Goal: Task Accomplishment & Management: Use online tool/utility

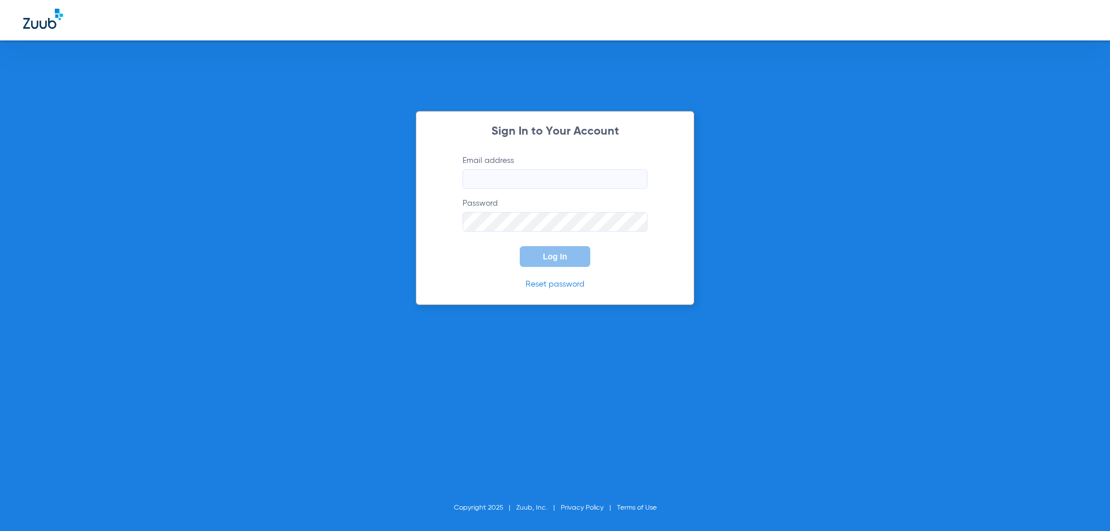
type input "staff@thedsimplantcenter.com"
click at [539, 234] on form "Email address staff@thedsimplantcenter.com Password Log In" at bounding box center [555, 211] width 220 height 112
click at [542, 254] on button "Log In" at bounding box center [555, 256] width 71 height 21
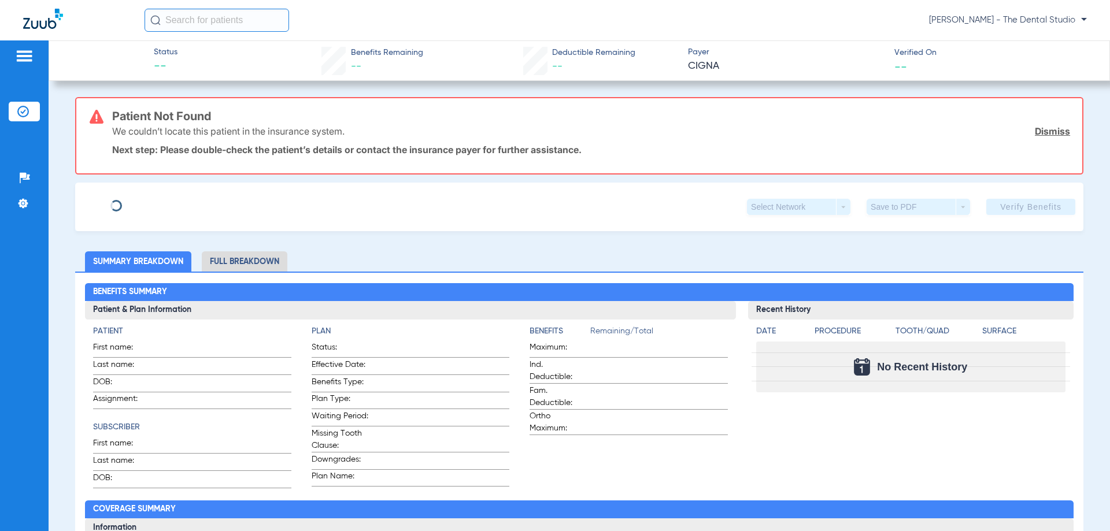
type input "Jean carlos"
type input "Ozoria"
type input "05/09/1991"
type input "U59010255"
type input "3163384"
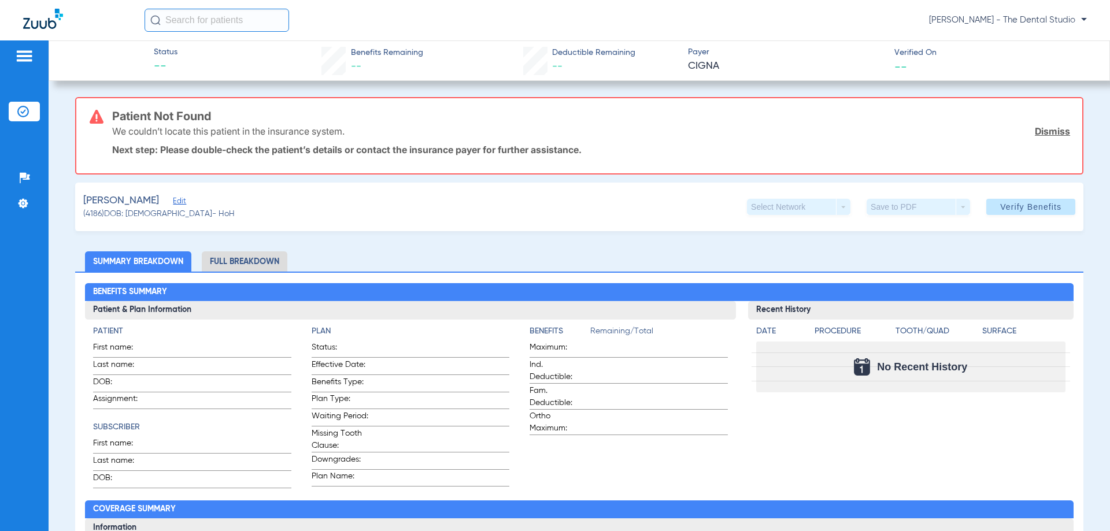
click at [205, 194] on div "Ozoria, Jean carlos Edit (4186) DOB: 05/09/1991 - HoH Select Network arrow_drop…" at bounding box center [579, 207] width 1008 height 49
click at [183, 199] on span "Edit" at bounding box center [178, 202] width 10 height 11
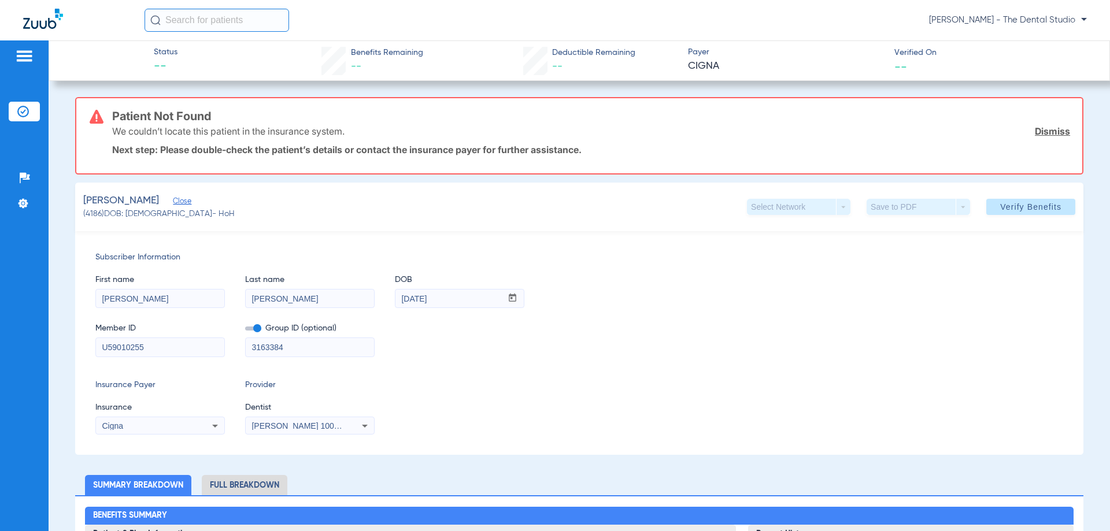
click at [324, 432] on div "Jessica Baez 1003034372" at bounding box center [310, 426] width 128 height 14
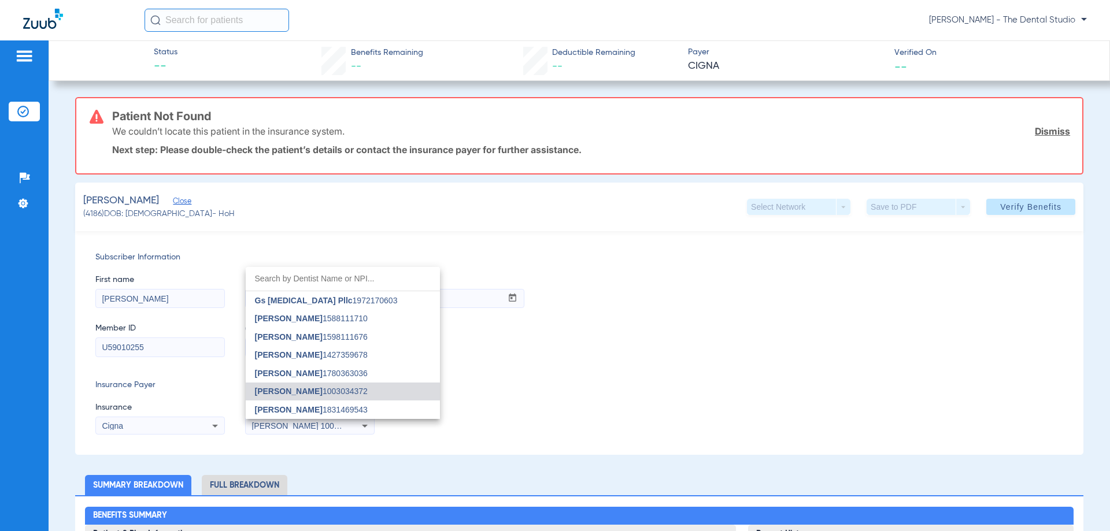
click at [302, 391] on span "Jessica Baez" at bounding box center [289, 391] width 68 height 9
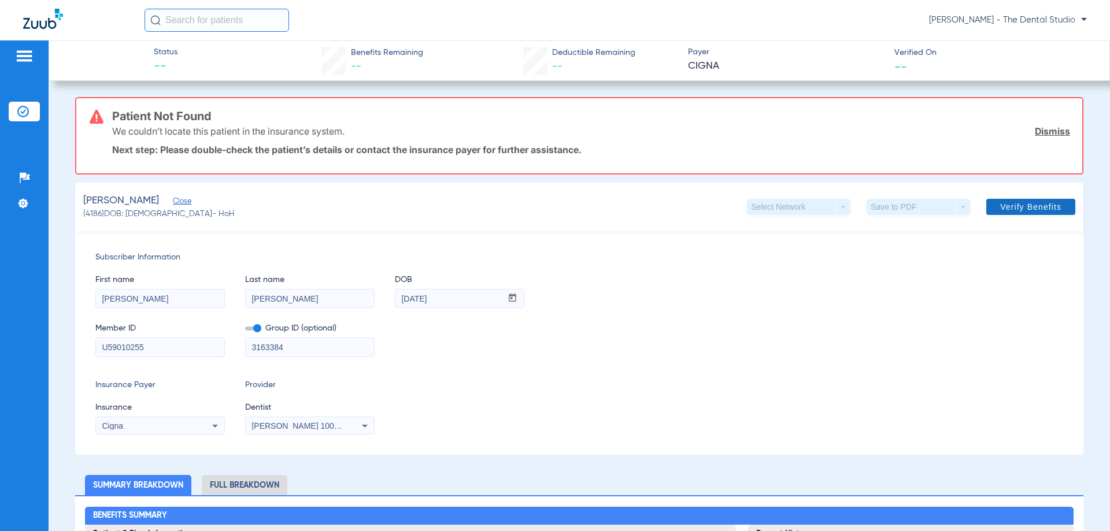
click at [1000, 205] on span "Verify Benefits" at bounding box center [1030, 206] width 61 height 9
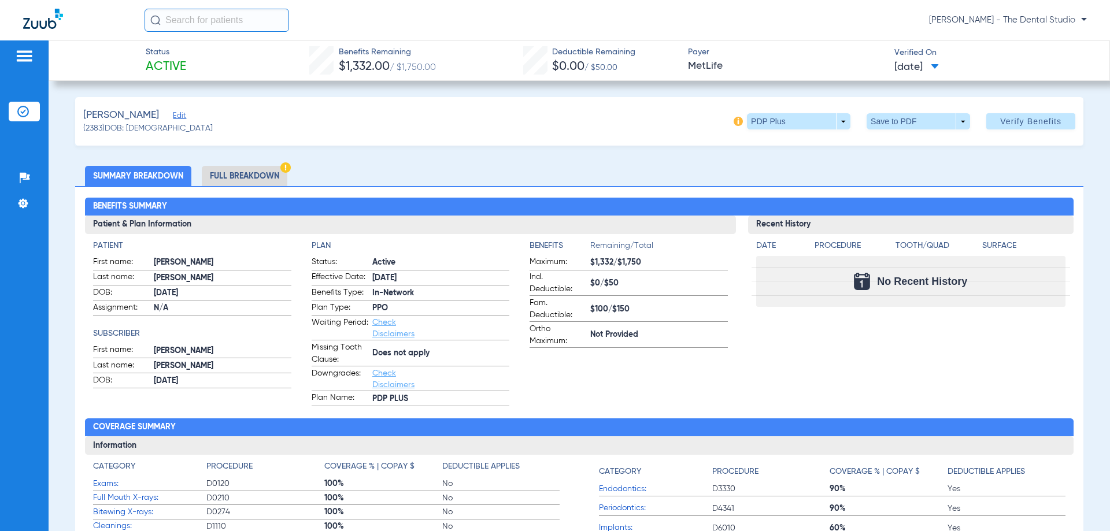
click at [173, 120] on span "Edit" at bounding box center [178, 117] width 10 height 11
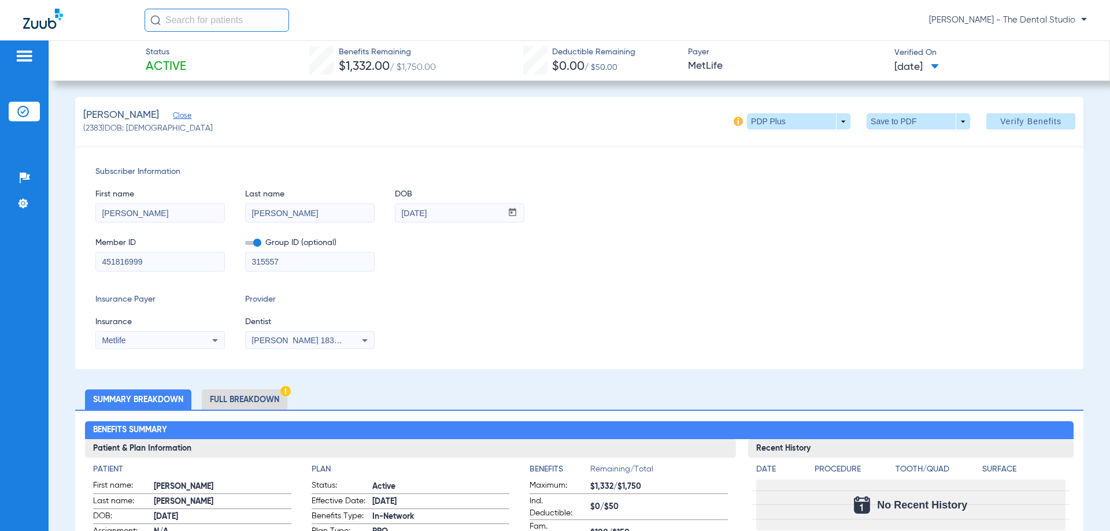
click at [173, 120] on span "Close" at bounding box center [178, 117] width 10 height 11
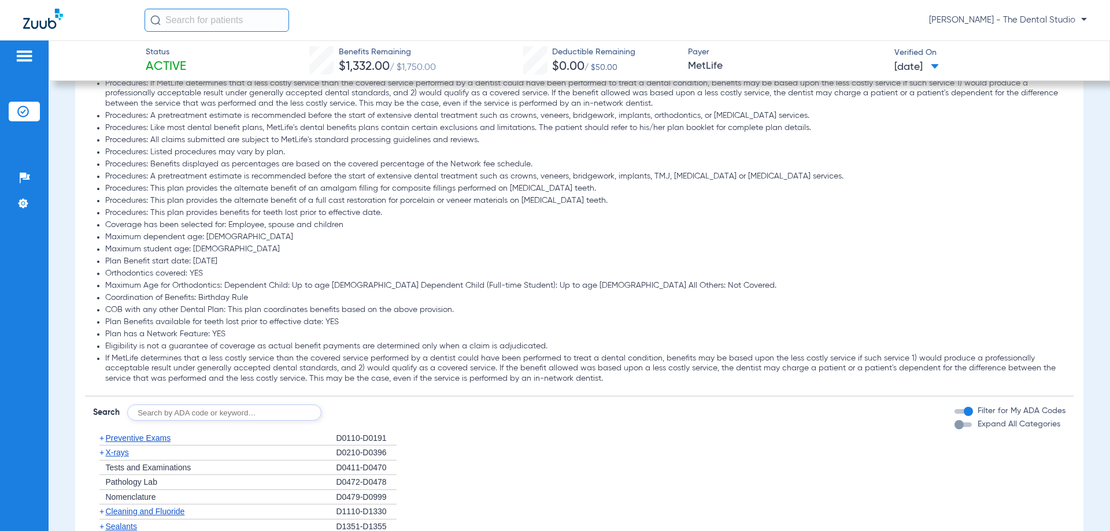
scroll to position [925, 0]
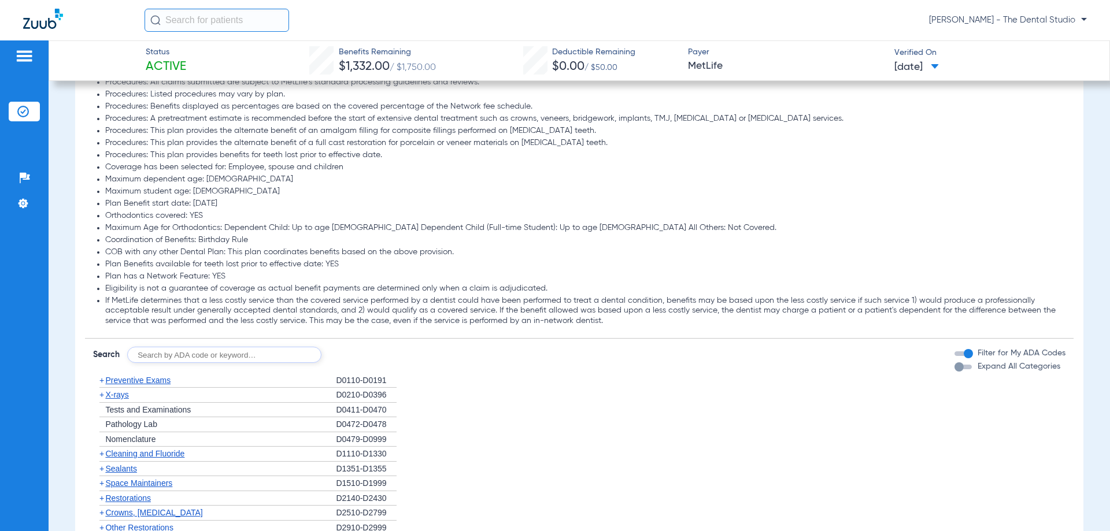
click at [217, 356] on input "text" at bounding box center [224, 355] width 194 height 16
type input "0274"
click button "Search" at bounding box center [365, 355] width 46 height 16
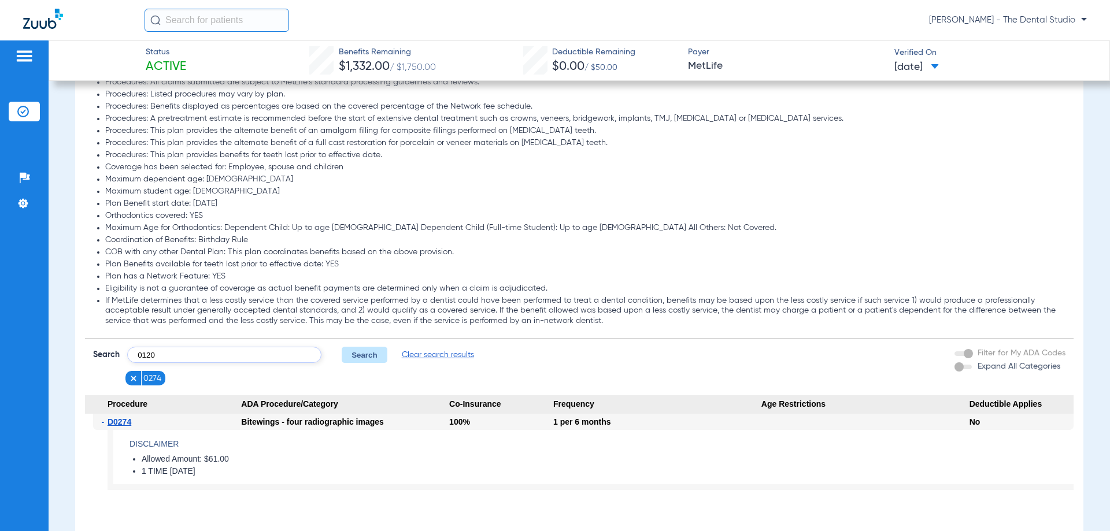
type input "0120"
click button "Search" at bounding box center [365, 355] width 46 height 16
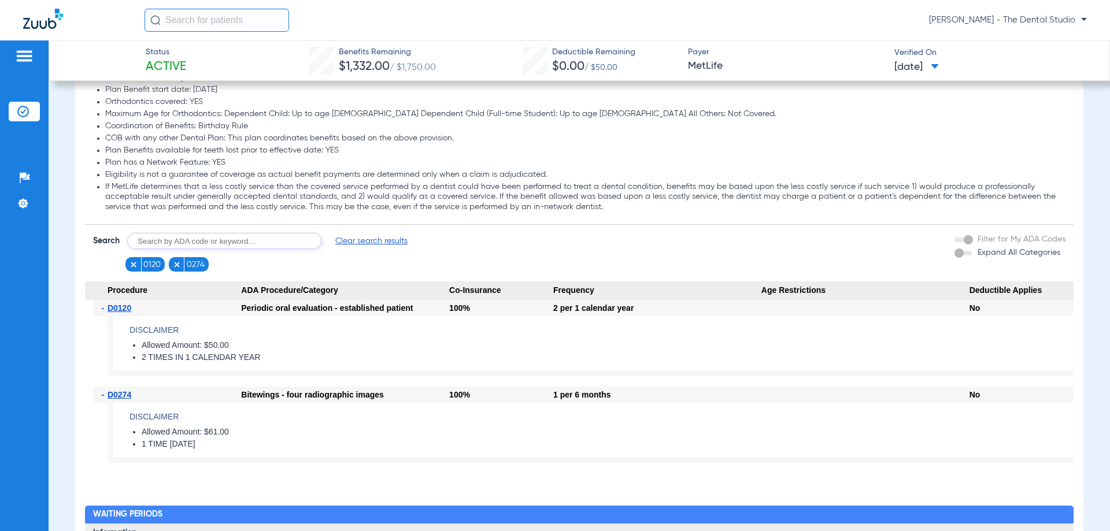
scroll to position [1098, 0]
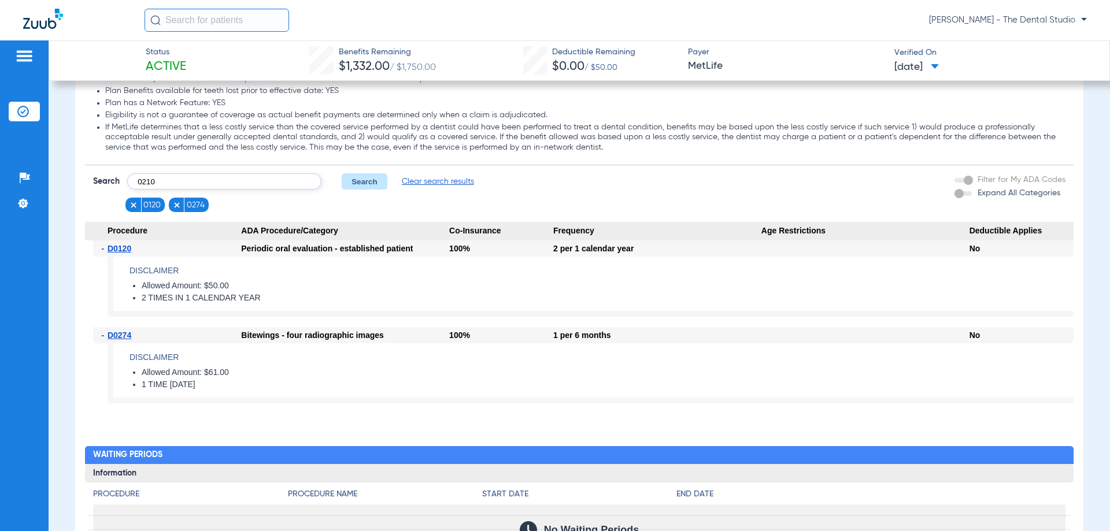
type input "0210"
click button "Search" at bounding box center [365, 181] width 46 height 16
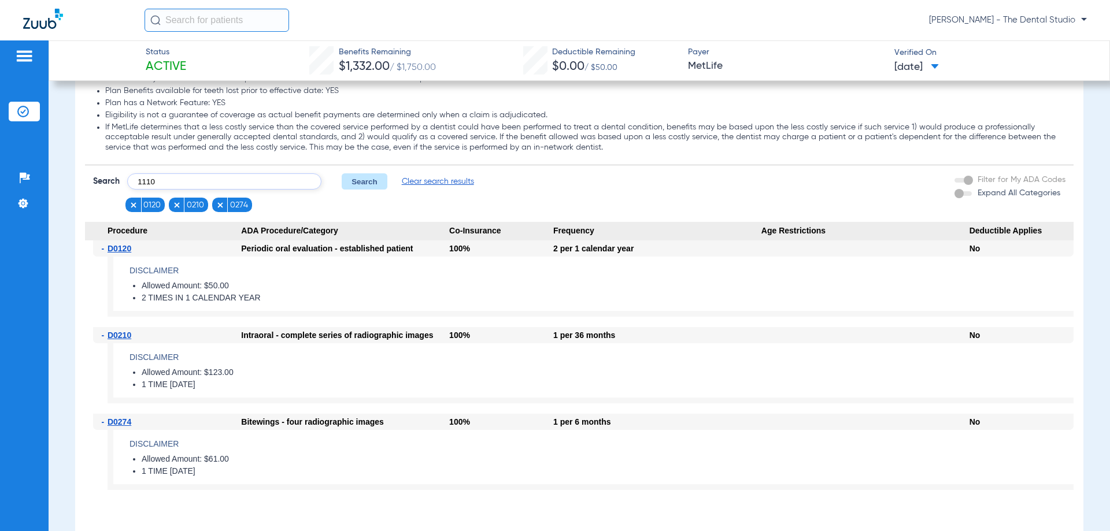
type input "1110"
click button "Search" at bounding box center [365, 181] width 46 height 16
type input "1206"
click button "Search" at bounding box center [365, 181] width 46 height 16
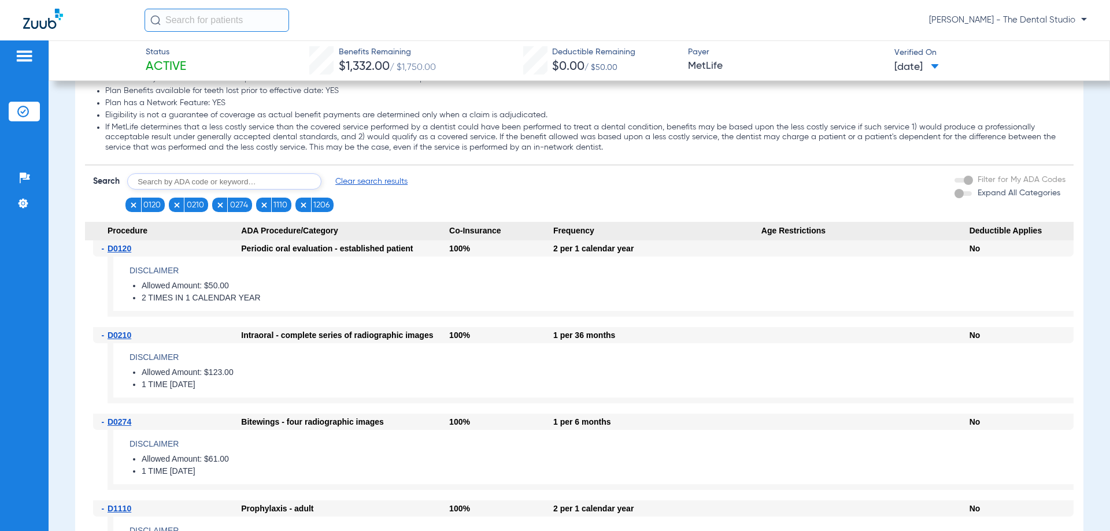
drag, startPoint x: 217, startPoint y: 175, endPoint x: 229, endPoint y: 187, distance: 17.2
click at [216, 175] on input "text" at bounding box center [224, 181] width 194 height 16
type input "1351"
click button "Search" at bounding box center [365, 181] width 46 height 16
click at [292, 182] on input "text" at bounding box center [224, 181] width 194 height 16
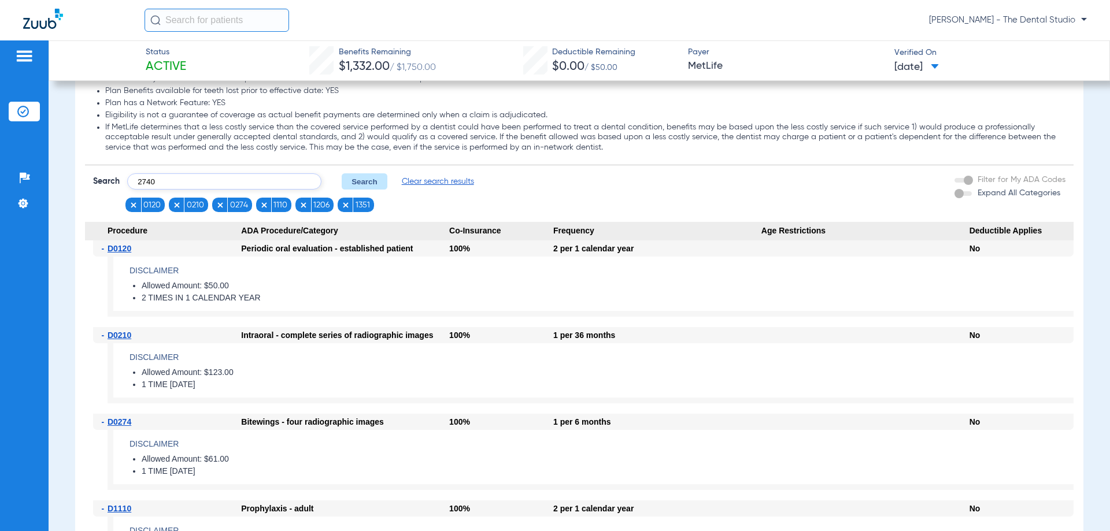
type input "2740"
click button "Search" at bounding box center [365, 181] width 46 height 16
click at [162, 177] on input "text" at bounding box center [224, 181] width 194 height 16
type input "4341"
click button "Search" at bounding box center [365, 181] width 46 height 16
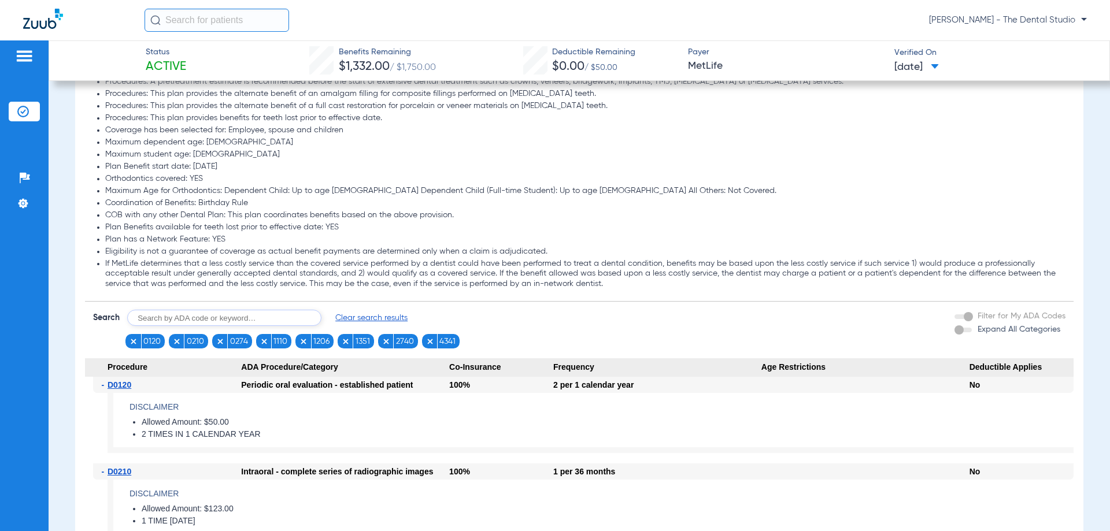
scroll to position [809, 0]
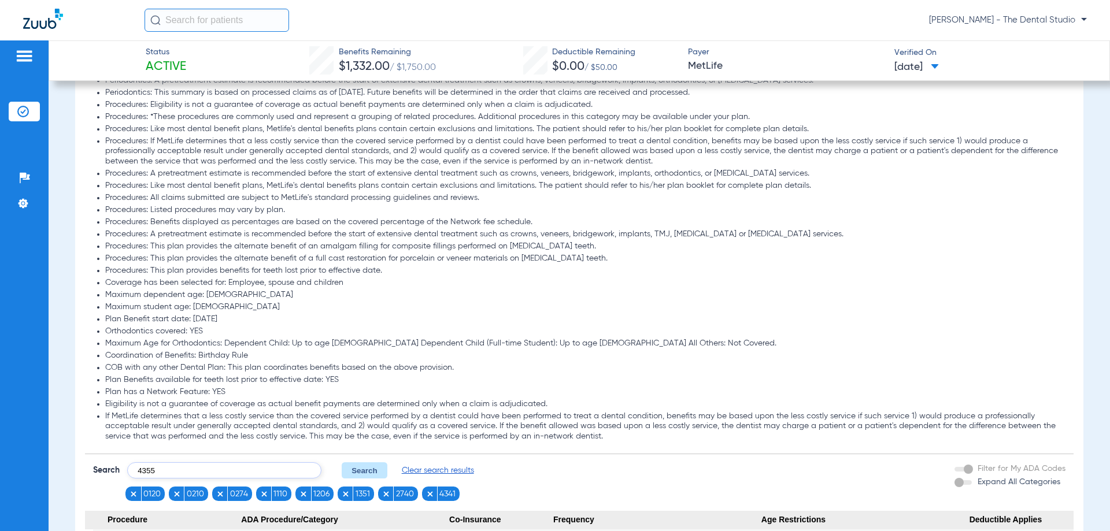
type input "4355"
click button "Search" at bounding box center [365, 470] width 46 height 16
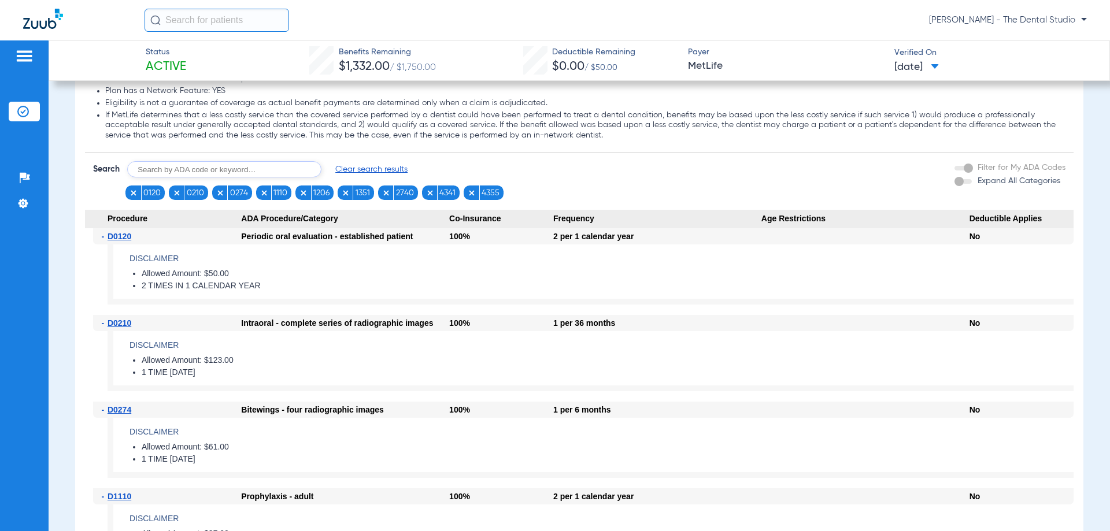
scroll to position [983, 0]
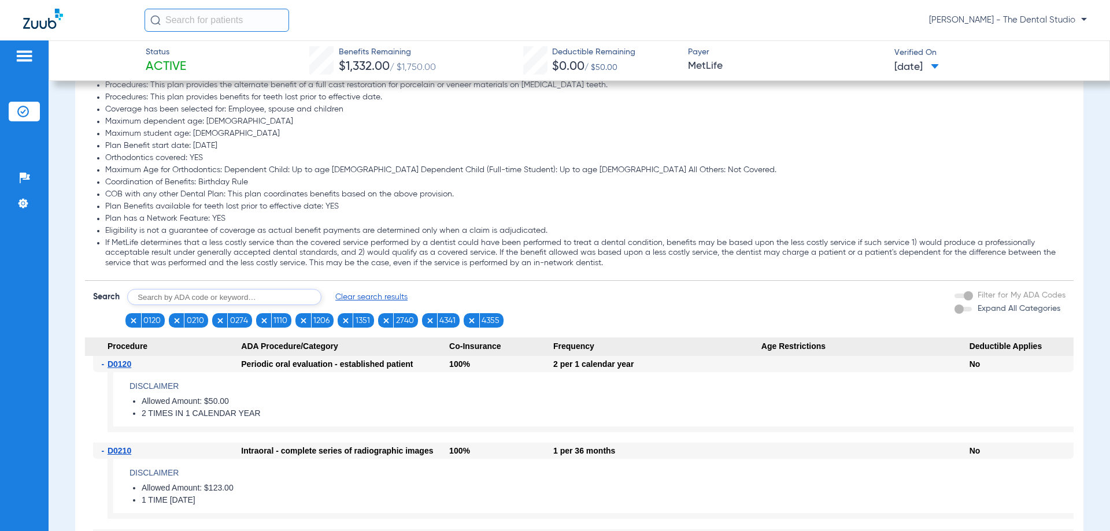
click at [168, 294] on input "text" at bounding box center [224, 297] width 194 height 16
type input "4910"
click button "Search" at bounding box center [365, 297] width 46 height 16
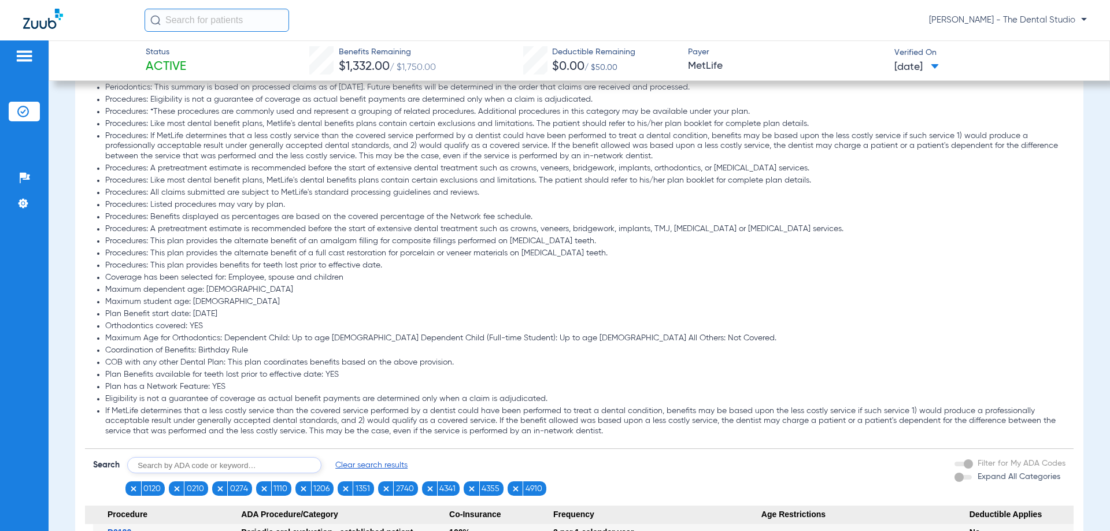
scroll to position [1068, 0]
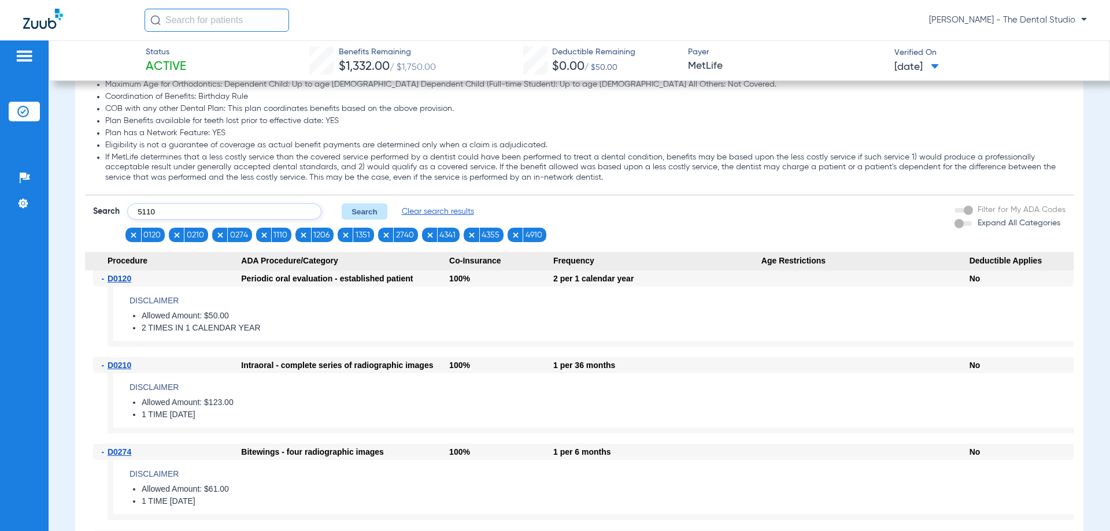
type input "5110"
click button "Search" at bounding box center [365, 211] width 46 height 16
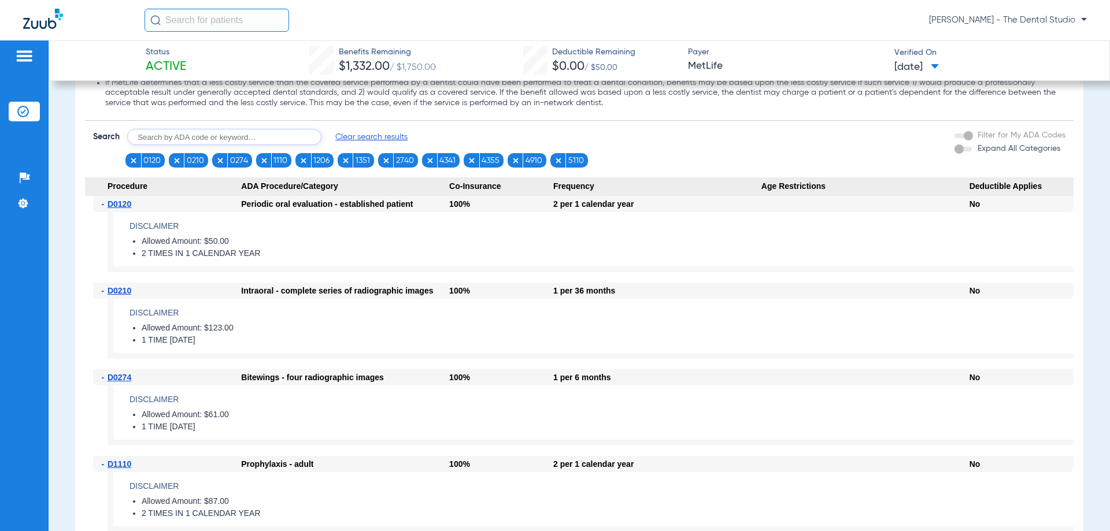
scroll to position [982, 0]
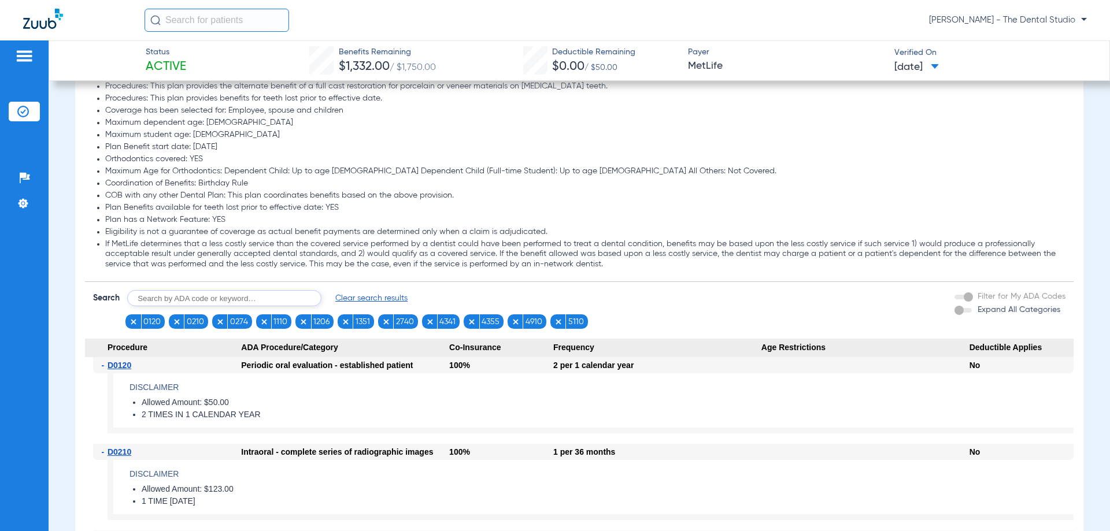
click at [261, 295] on input "text" at bounding box center [224, 298] width 194 height 16
type input "6010"
click button "Search" at bounding box center [365, 298] width 46 height 16
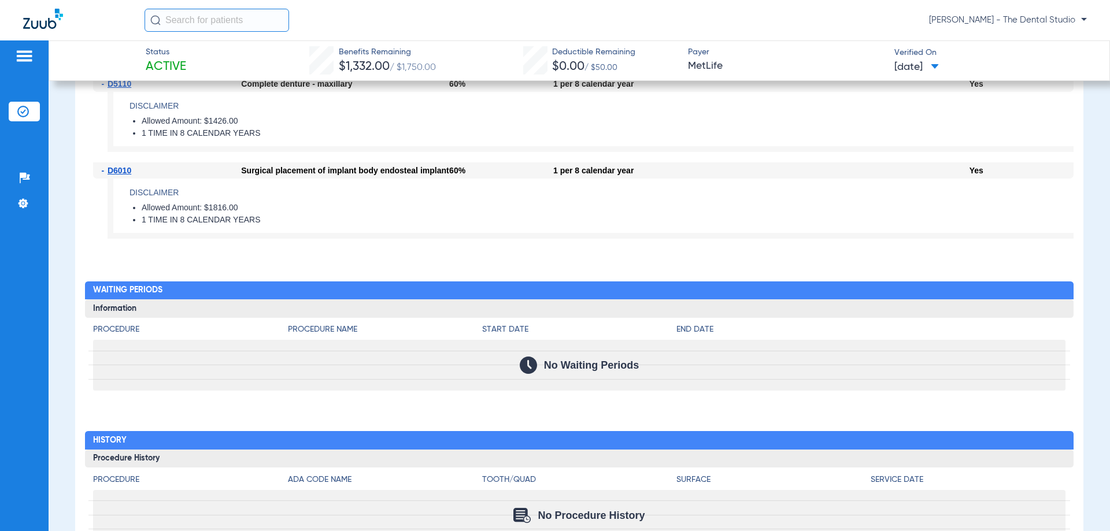
scroll to position [1935, 0]
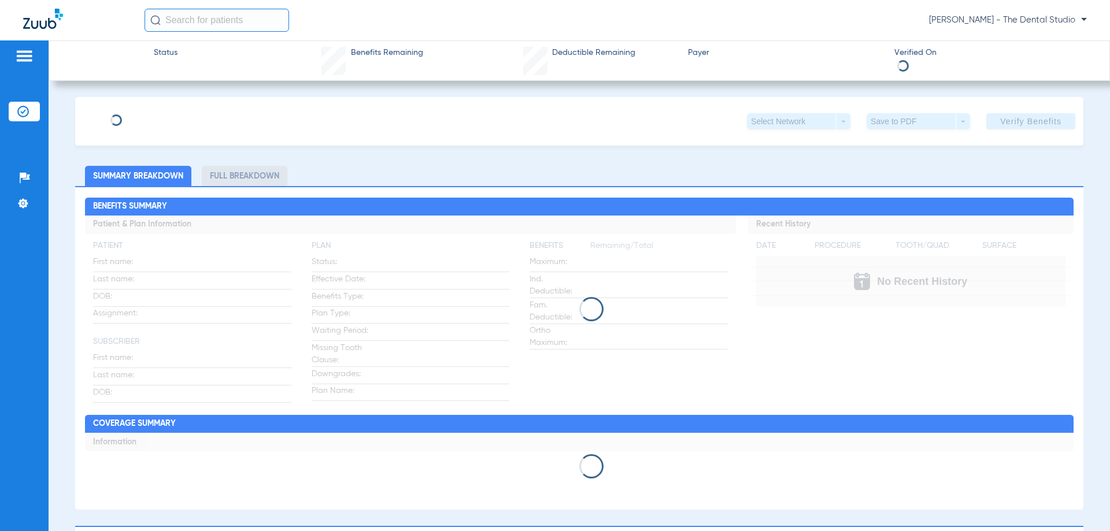
type input "[PERSON_NAME]"
type input "05/30/1980"
type input "451816999"
type input "315557"
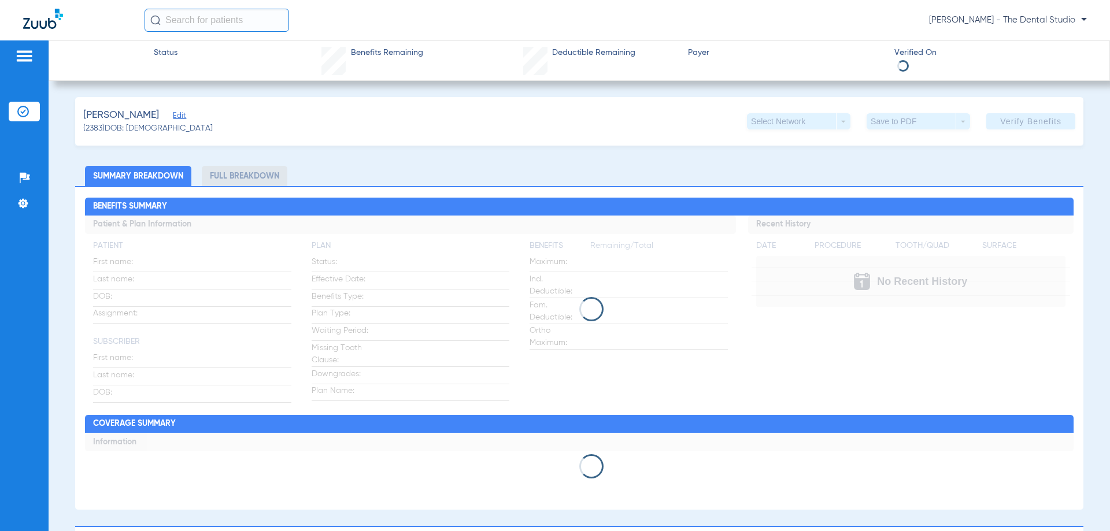
click at [173, 116] on span "Edit" at bounding box center [178, 117] width 10 height 11
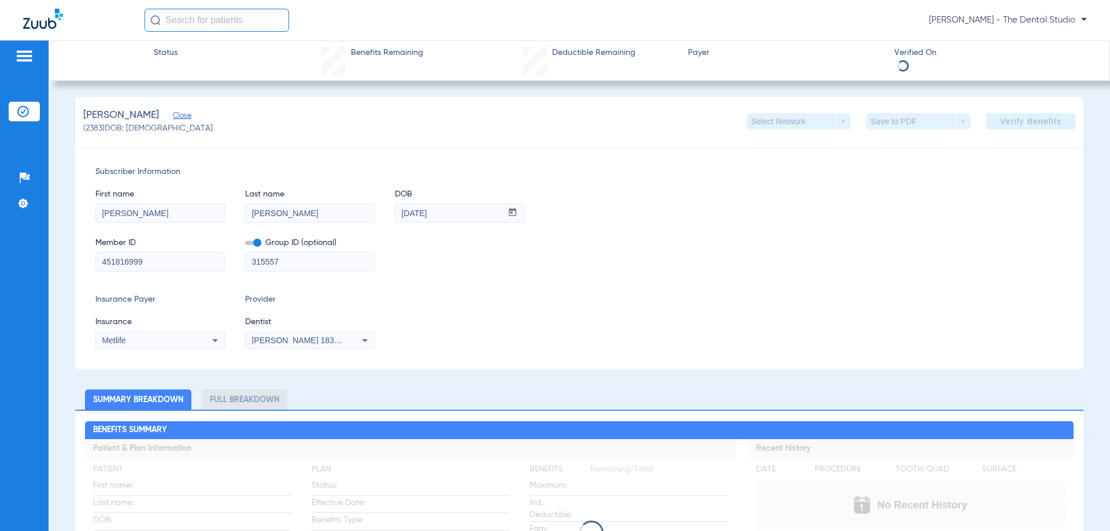
click at [301, 345] on div "Jennifer Naranjo 1831469543" at bounding box center [310, 341] width 128 height 14
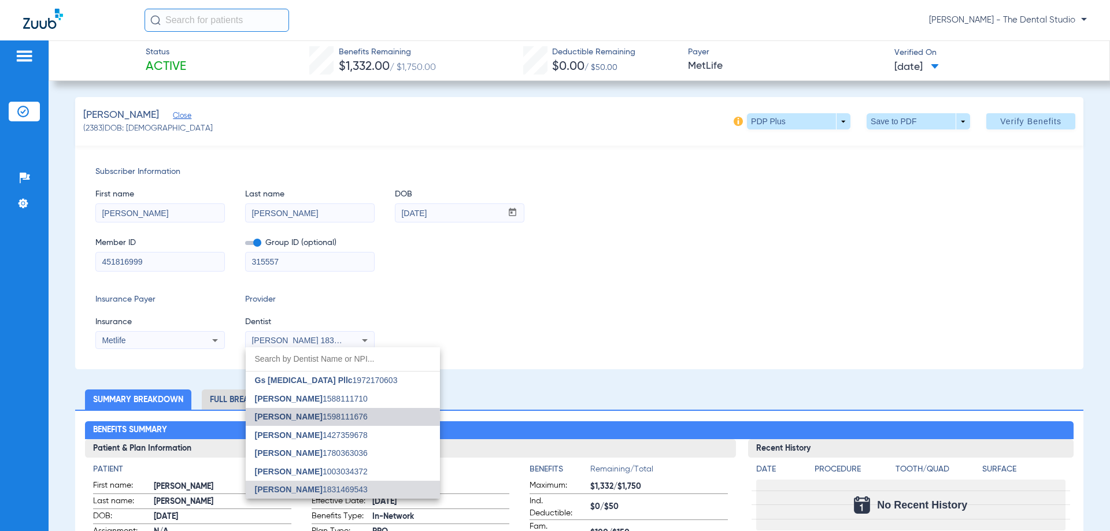
click at [279, 418] on span "Gabriel Sader" at bounding box center [289, 416] width 68 height 9
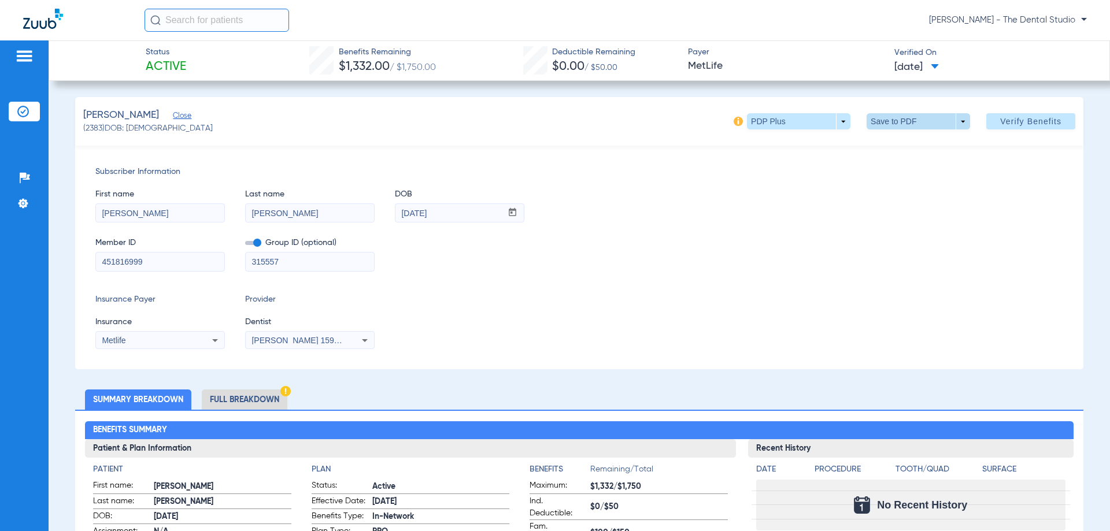
click at [914, 123] on span at bounding box center [919, 122] width 28 height 28
drag, startPoint x: 1024, startPoint y: 173, endPoint x: 1034, endPoint y: 116, distance: 58.1
click at [1024, 171] on div at bounding box center [555, 265] width 1110 height 531
click at [1034, 115] on span at bounding box center [1030, 122] width 89 height 28
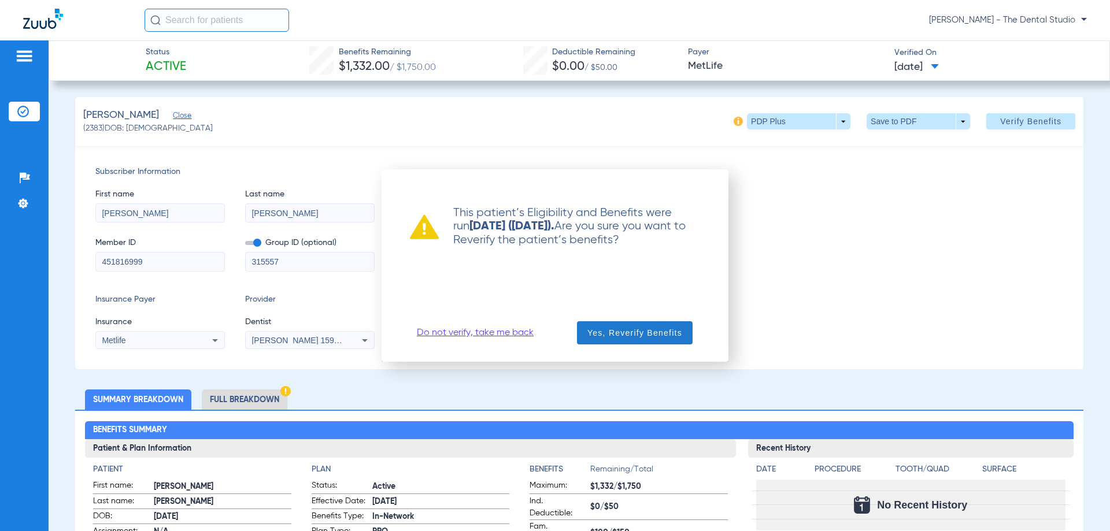
click at [612, 336] on span "Yes, Reverify Benefits" at bounding box center [634, 333] width 95 height 12
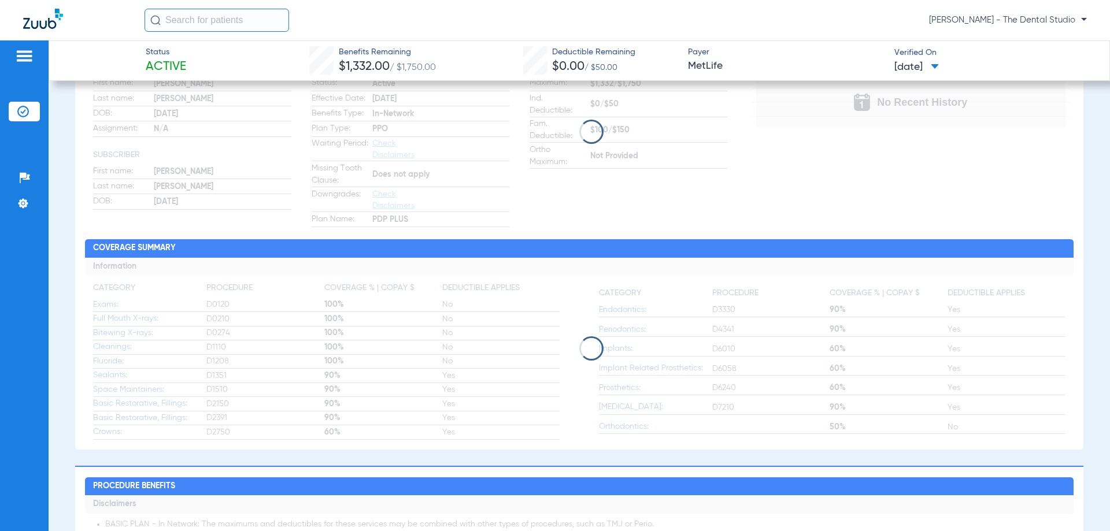
scroll to position [405, 0]
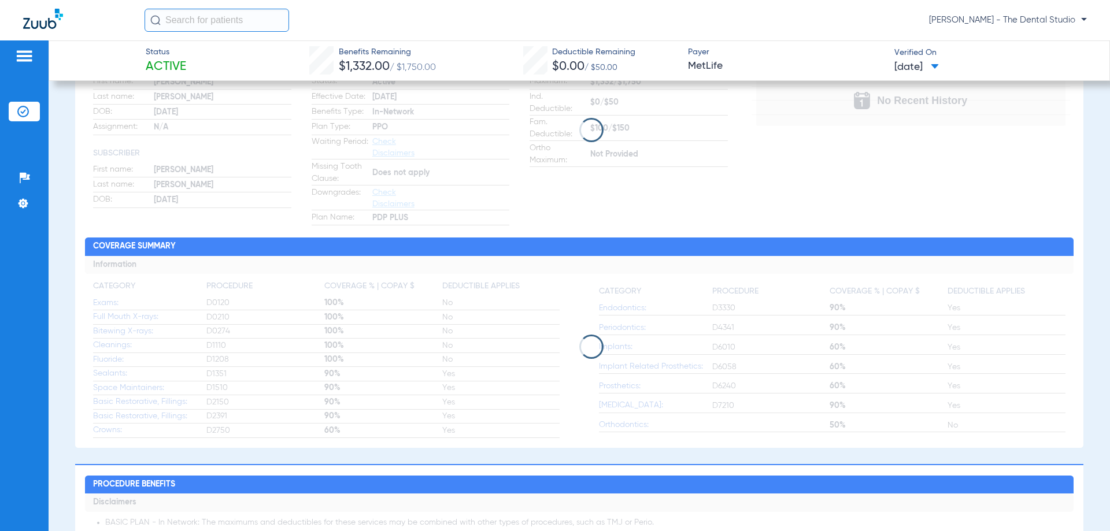
click at [717, 225] on app-loading-indicator at bounding box center [579, 130] width 988 height 191
click at [717, 227] on div "Benefits Summary Patient & Plan Information Patient First name: BRIAN B Last na…" at bounding box center [579, 226] width 1008 height 443
click at [719, 227] on div "Benefits Summary Patient & Plan Information Patient First name: BRIAN B Last na…" at bounding box center [579, 226] width 1008 height 443
click at [721, 223] on app-loading-indicator at bounding box center [579, 130] width 988 height 191
click at [722, 225] on app-loading-indicator at bounding box center [579, 130] width 988 height 191
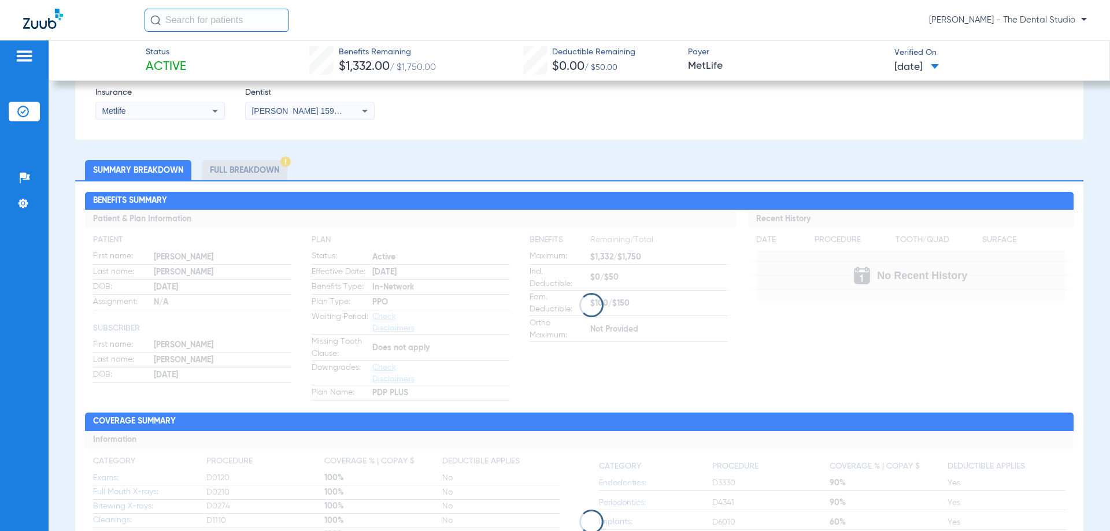
scroll to position [231, 0]
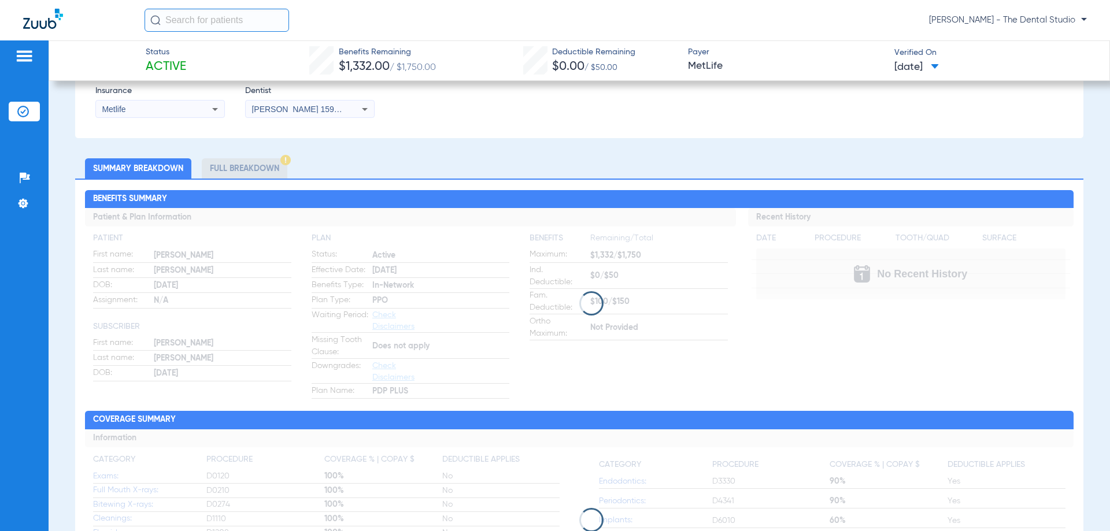
click at [599, 315] on div at bounding box center [579, 303] width 988 height 24
click at [598, 310] on div at bounding box center [579, 303] width 988 height 24
click at [595, 306] on span at bounding box center [591, 303] width 33 height 33
click at [631, 375] on app-loading-indicator at bounding box center [579, 303] width 988 height 191
click at [630, 373] on app-loading-indicator at bounding box center [579, 303] width 988 height 191
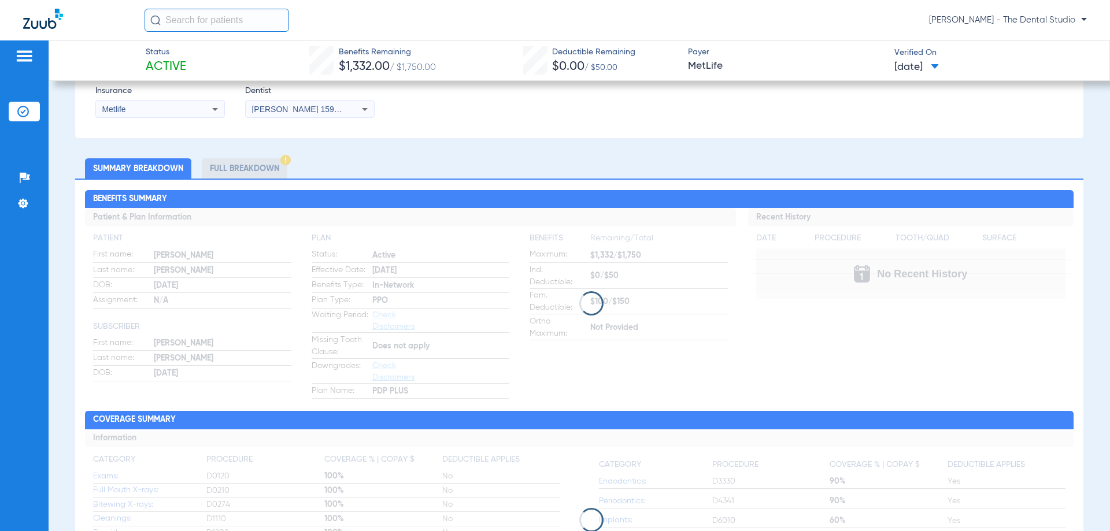
click at [626, 373] on app-loading-indicator at bounding box center [579, 303] width 988 height 191
click at [625, 375] on app-loading-indicator at bounding box center [579, 303] width 988 height 191
click at [587, 253] on app-loading-indicator at bounding box center [579, 303] width 988 height 191
click at [593, 254] on app-loading-indicator at bounding box center [579, 303] width 988 height 191
click at [596, 256] on app-loading-indicator at bounding box center [579, 303] width 988 height 191
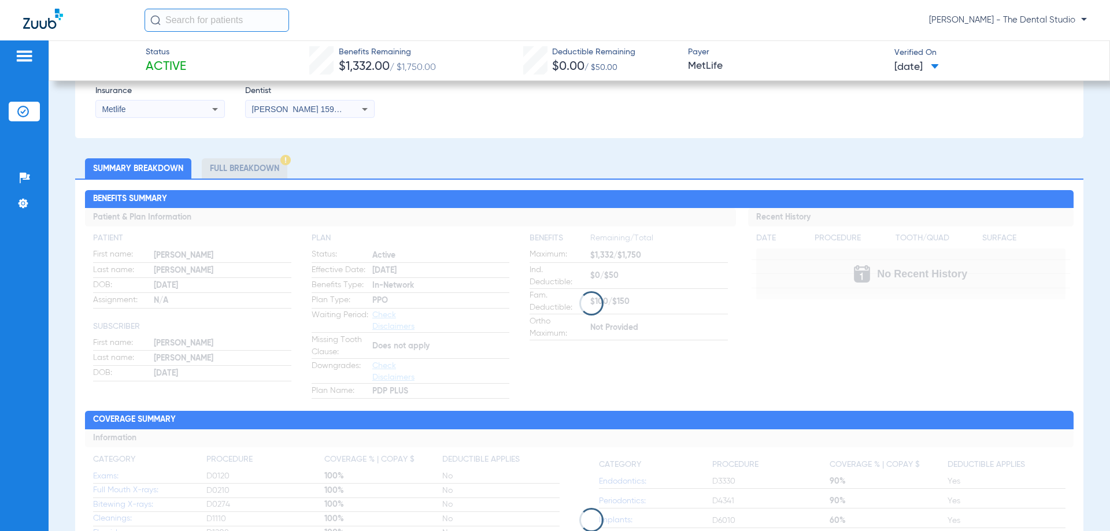
click at [596, 256] on app-loading-indicator at bounding box center [579, 303] width 988 height 191
drag, startPoint x: 570, startPoint y: 239, endPoint x: 480, endPoint y: 95, distance: 169.9
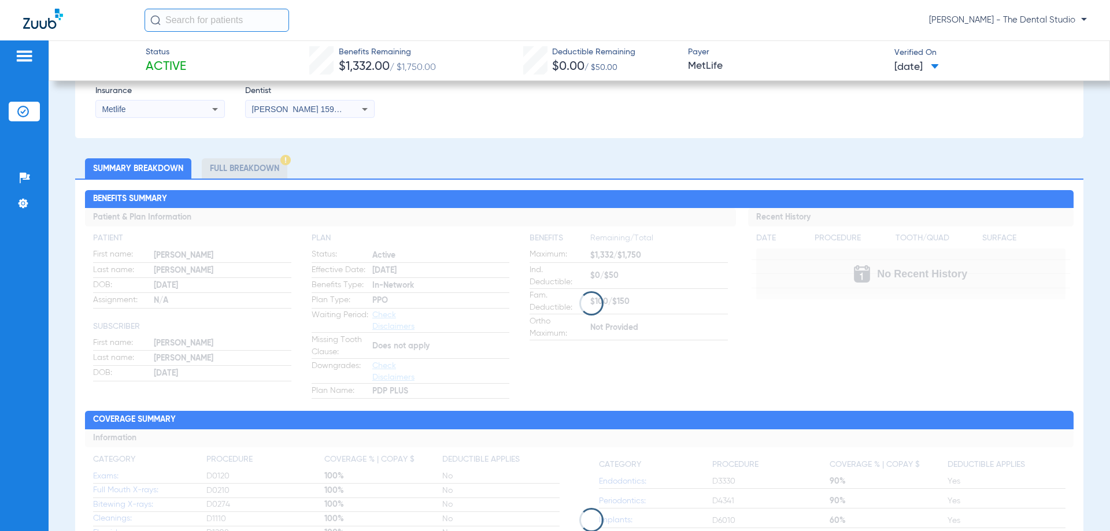
click at [571, 239] on app-loading-indicator at bounding box center [579, 303] width 988 height 191
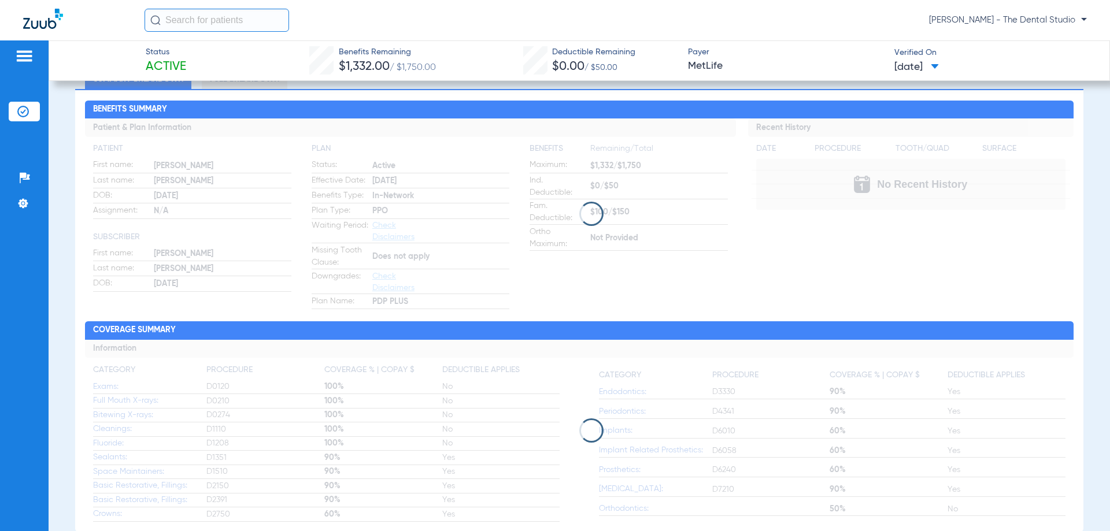
scroll to position [405, 0]
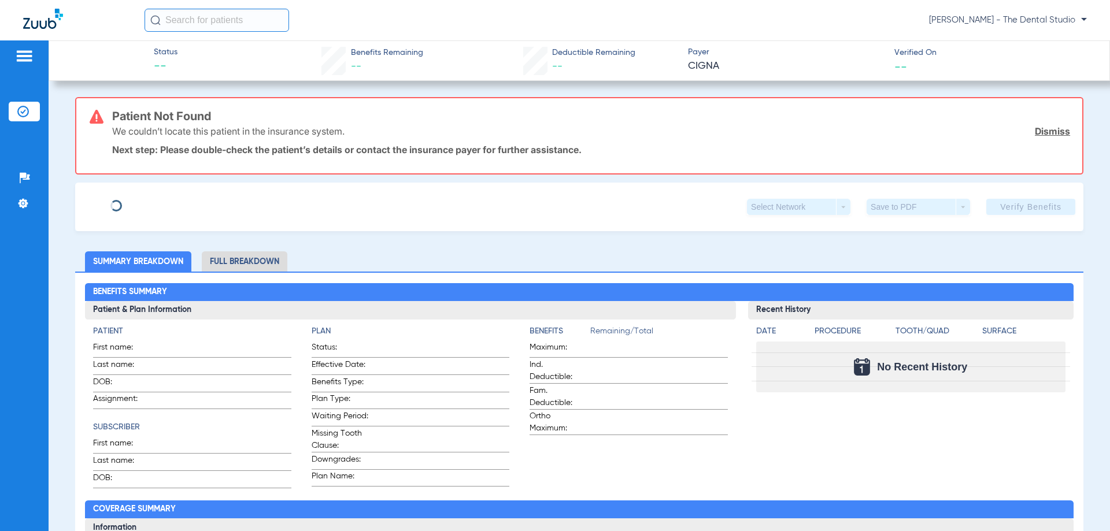
type input "[PERSON_NAME]"
type input "[DATE]"
type input "U59010255"
type input "3163384"
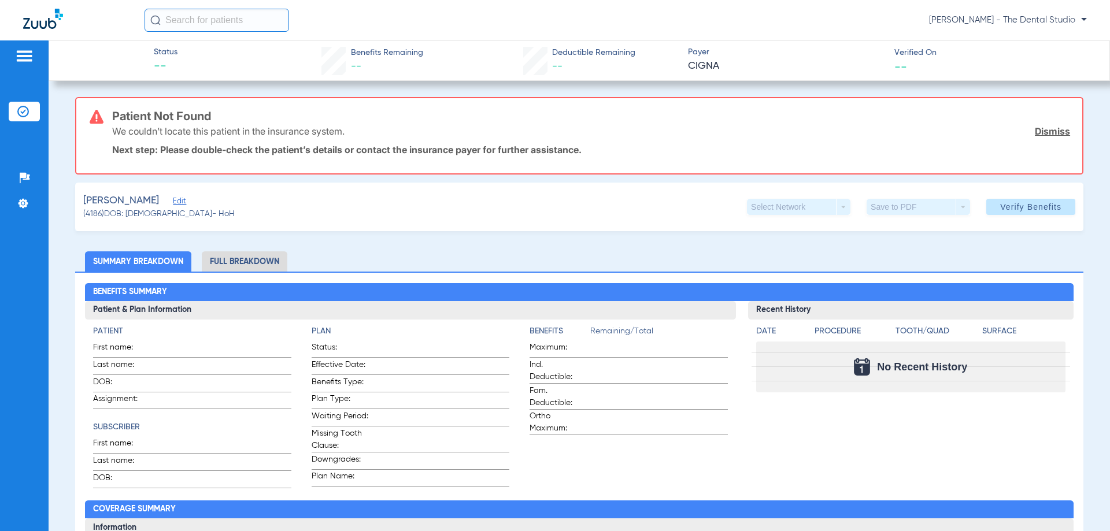
click at [183, 202] on span "Edit" at bounding box center [178, 202] width 10 height 11
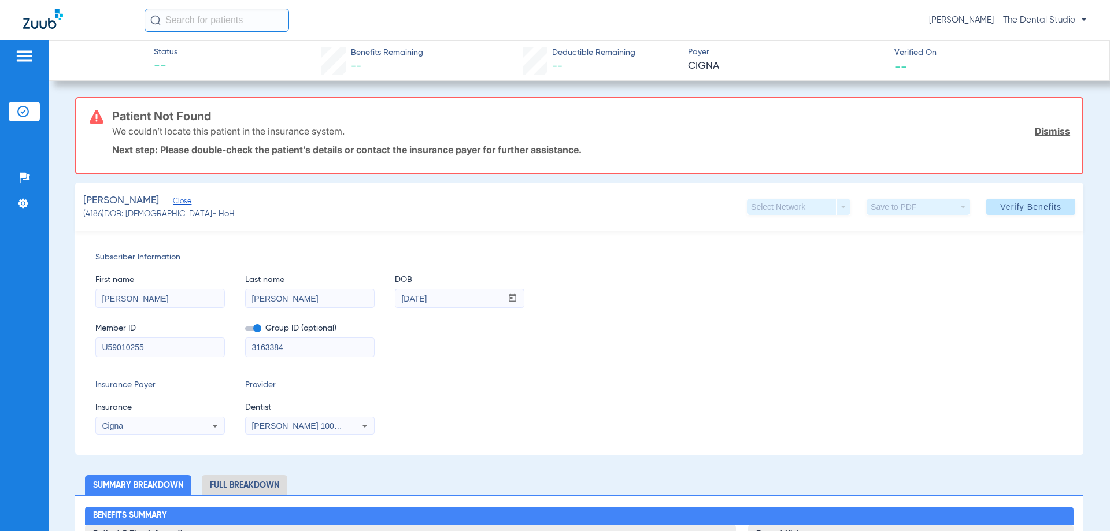
click at [319, 421] on div "[PERSON_NAME] 1003034372" at bounding box center [310, 426] width 128 height 14
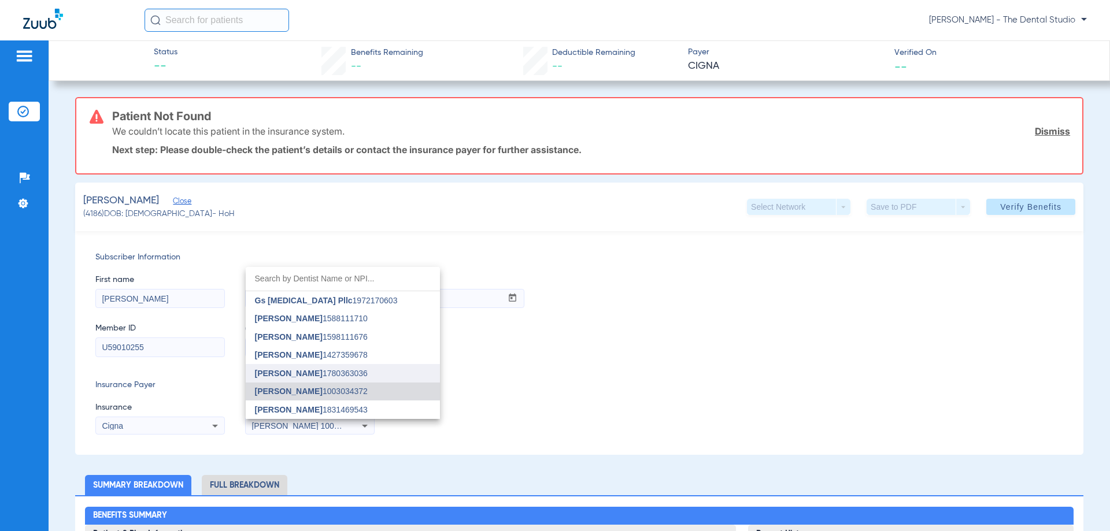
click at [299, 375] on span "[PERSON_NAME]" at bounding box center [289, 373] width 68 height 9
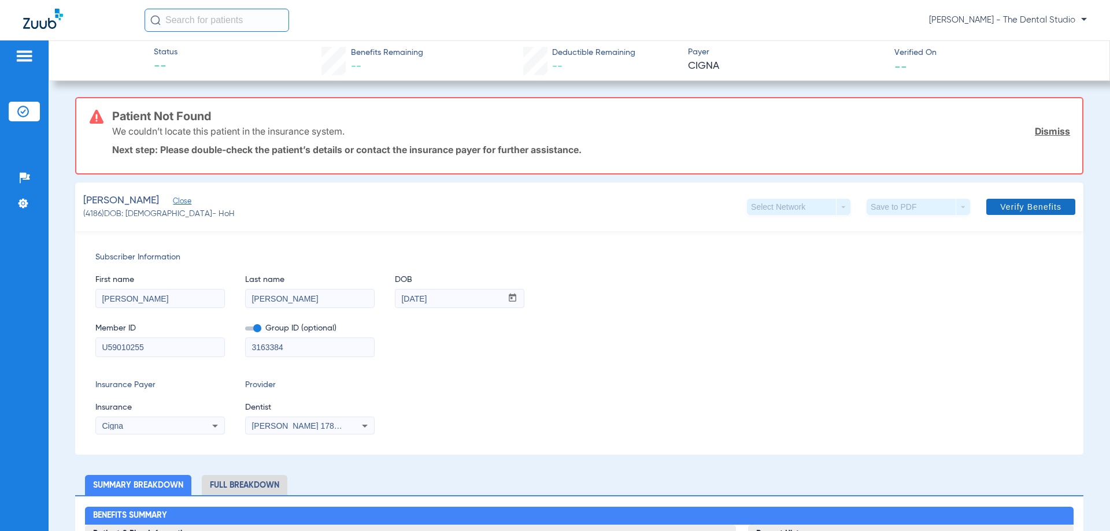
click at [1006, 204] on span "Verify Benefits" at bounding box center [1030, 206] width 61 height 9
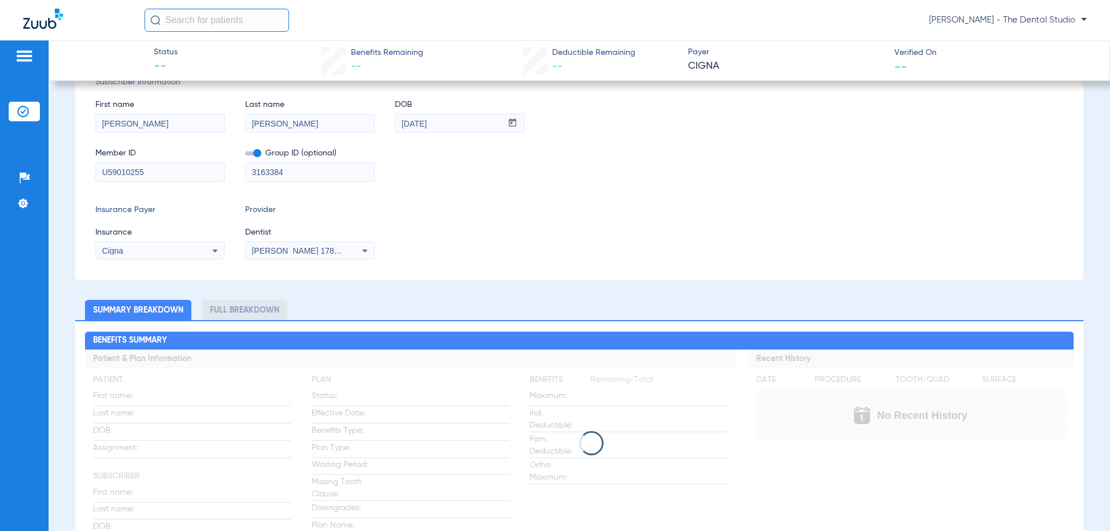
scroll to position [231, 0]
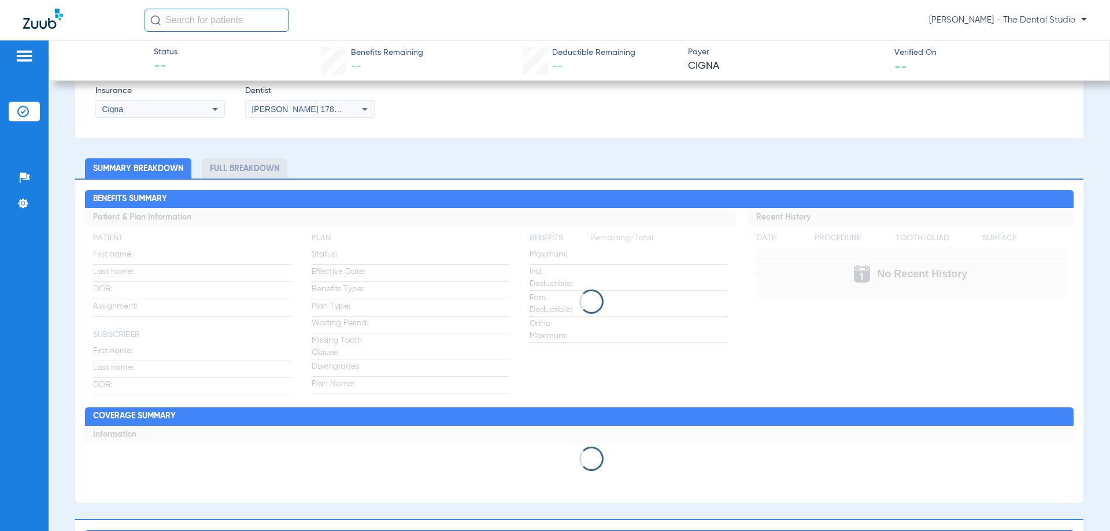
click at [476, 286] on app-loading-indicator at bounding box center [579, 301] width 988 height 187
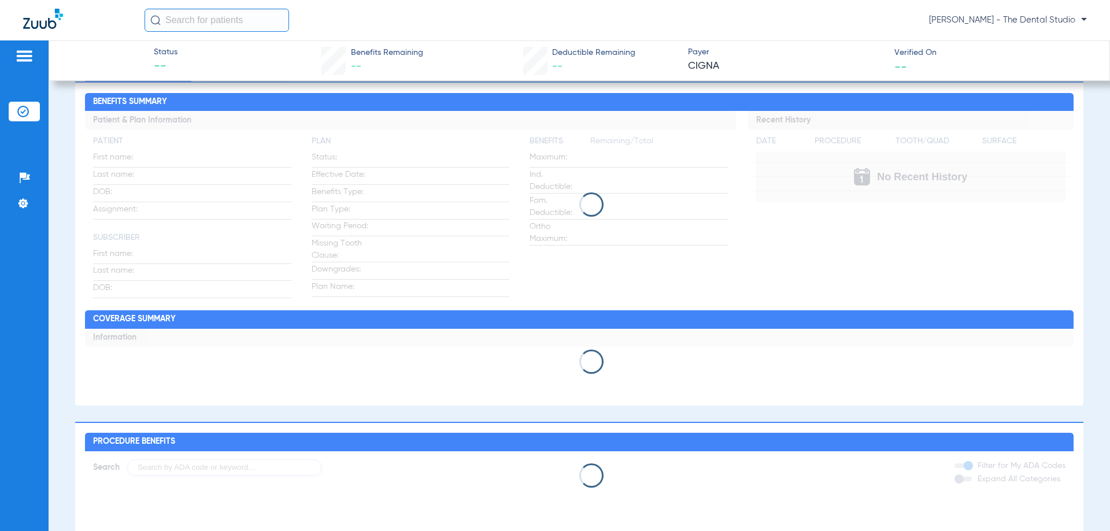
scroll to position [209, 0]
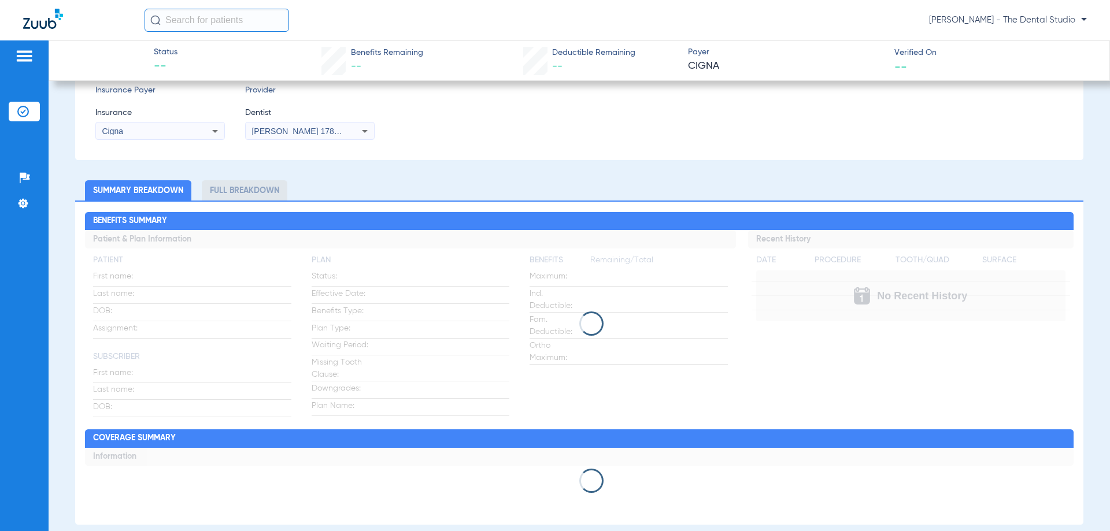
drag, startPoint x: 556, startPoint y: 313, endPoint x: 622, endPoint y: 344, distance: 73.4
click at [621, 347] on app-loading-indicator at bounding box center [579, 323] width 988 height 187
click at [623, 340] on app-loading-indicator at bounding box center [579, 323] width 988 height 187
click at [460, 283] on app-loading-indicator at bounding box center [579, 323] width 988 height 187
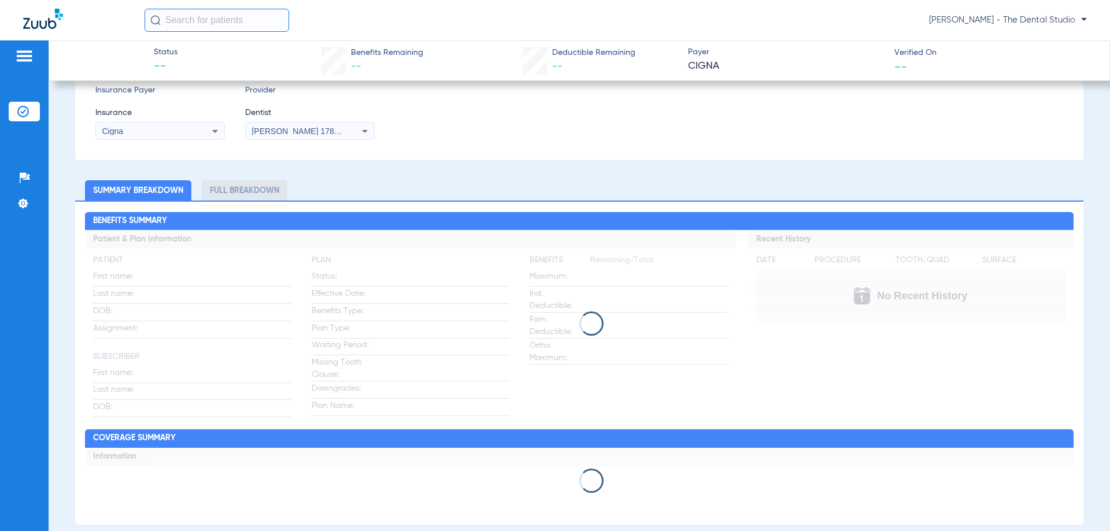
click at [460, 283] on app-loading-indicator at bounding box center [579, 323] width 988 height 187
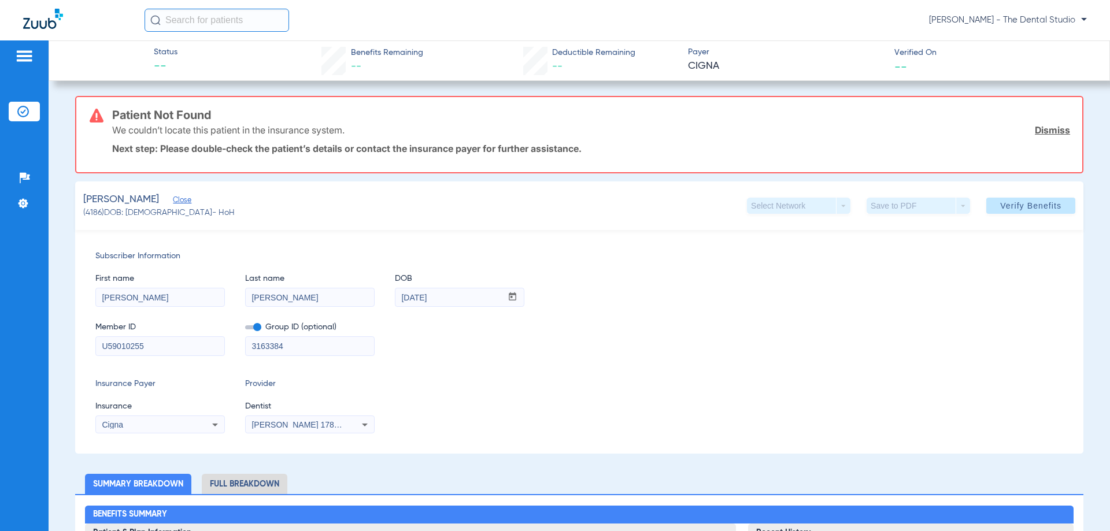
scroll to position [0, 0]
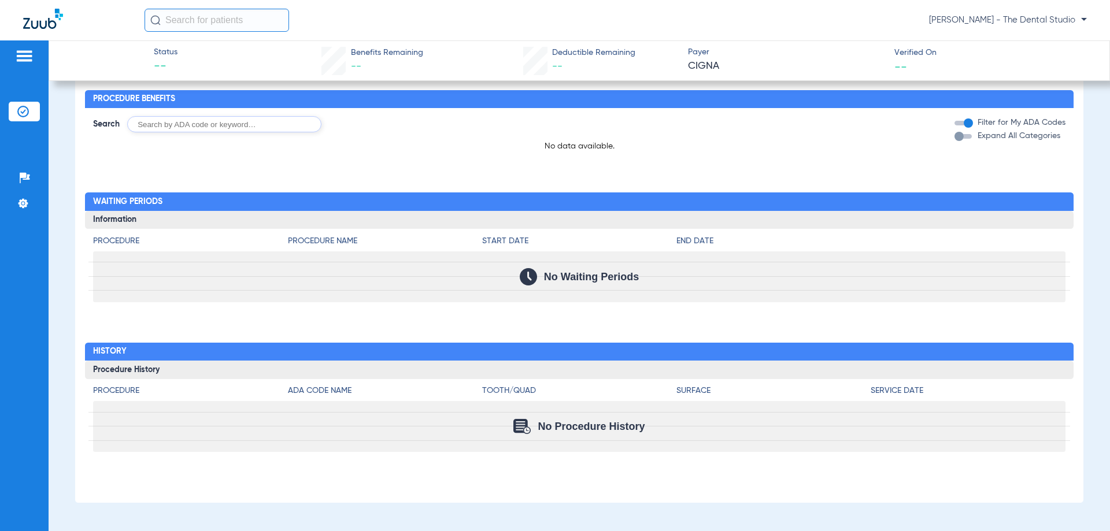
scroll to position [536, 0]
click at [1077, 512] on div "Status -- Benefits Remaining -- Deductible Remaining -- Payer CIGNA Verified On…" at bounding box center [579, 285] width 1061 height 491
click at [1077, 510] on div "Status -- Benefits Remaining -- Deductible Remaining -- Payer CIGNA Verified On…" at bounding box center [579, 285] width 1061 height 491
click at [1078, 510] on div "Status -- Benefits Remaining -- Deductible Remaining -- Payer CIGNA Verified On…" at bounding box center [579, 285] width 1061 height 491
click at [1077, 510] on div "Status -- Benefits Remaining -- Deductible Remaining -- Payer CIGNA Verified On…" at bounding box center [579, 285] width 1061 height 491
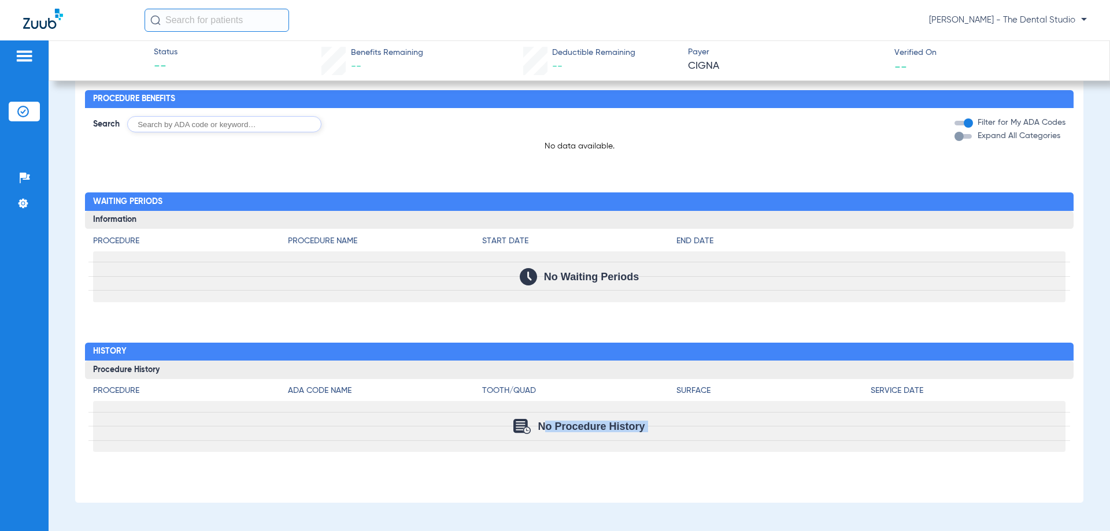
click at [1077, 510] on div "Status -- Benefits Remaining -- Deductible Remaining -- Payer CIGNA Verified On…" at bounding box center [579, 285] width 1061 height 491
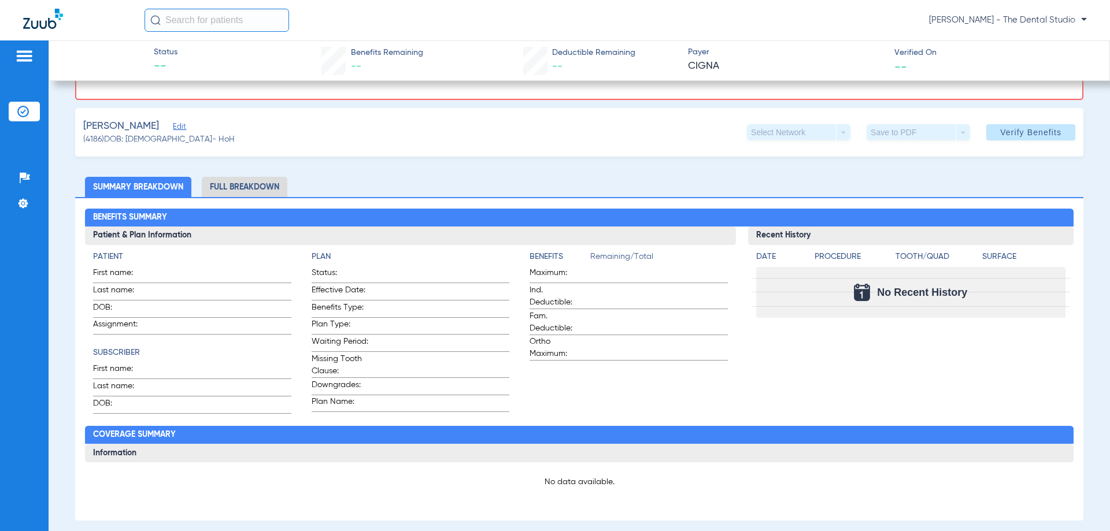
scroll to position [74, 0]
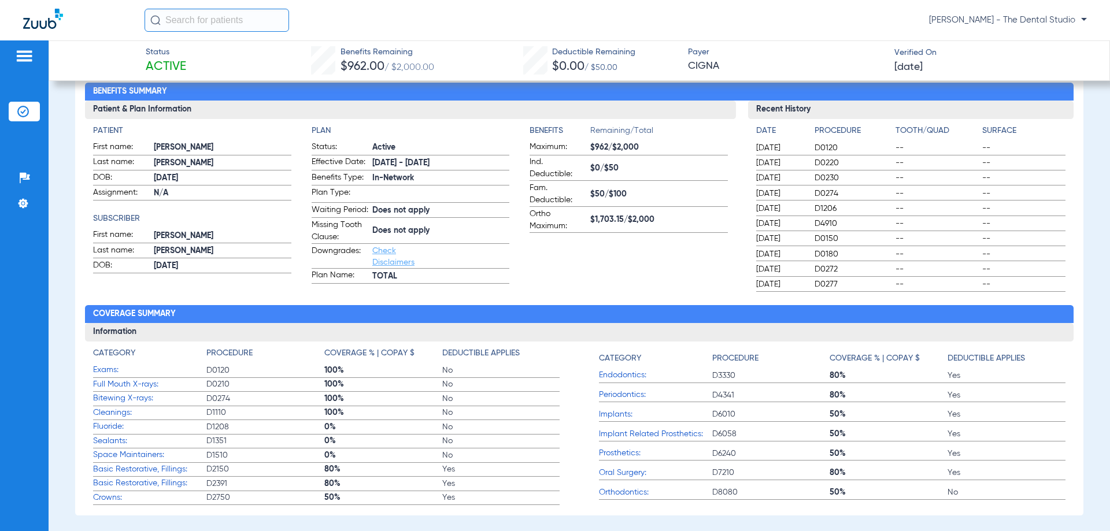
scroll to position [116, 0]
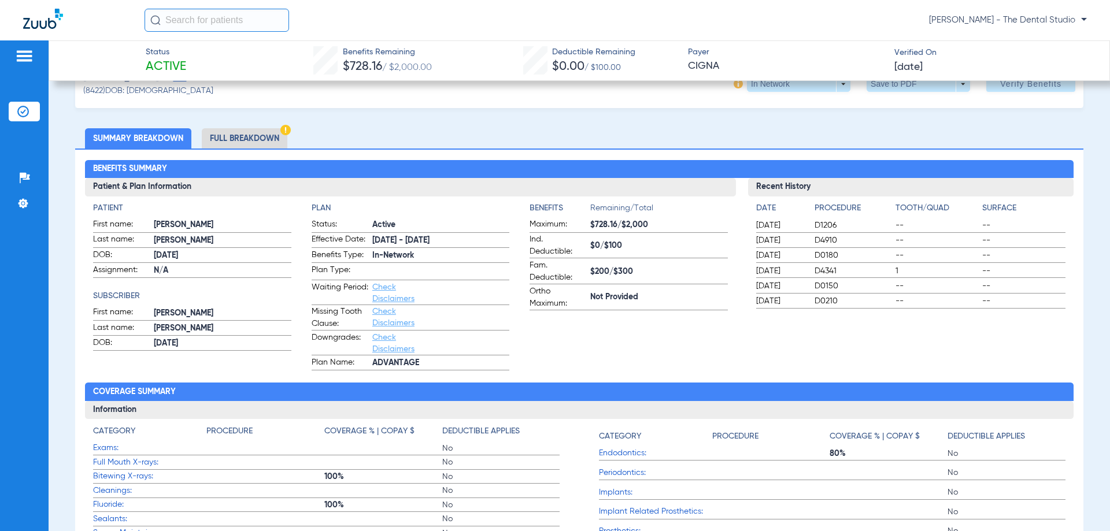
scroll to position [58, 0]
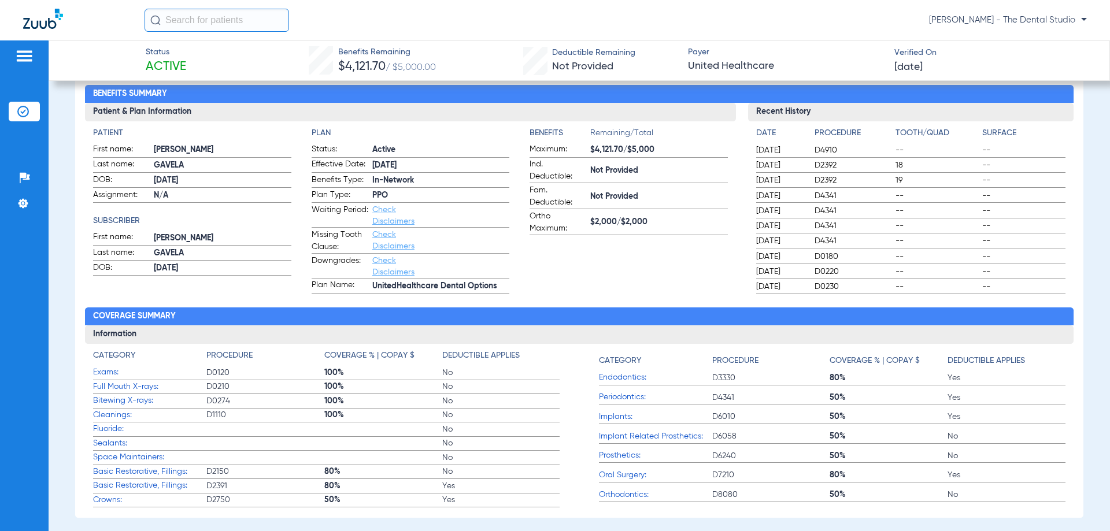
scroll to position [116, 0]
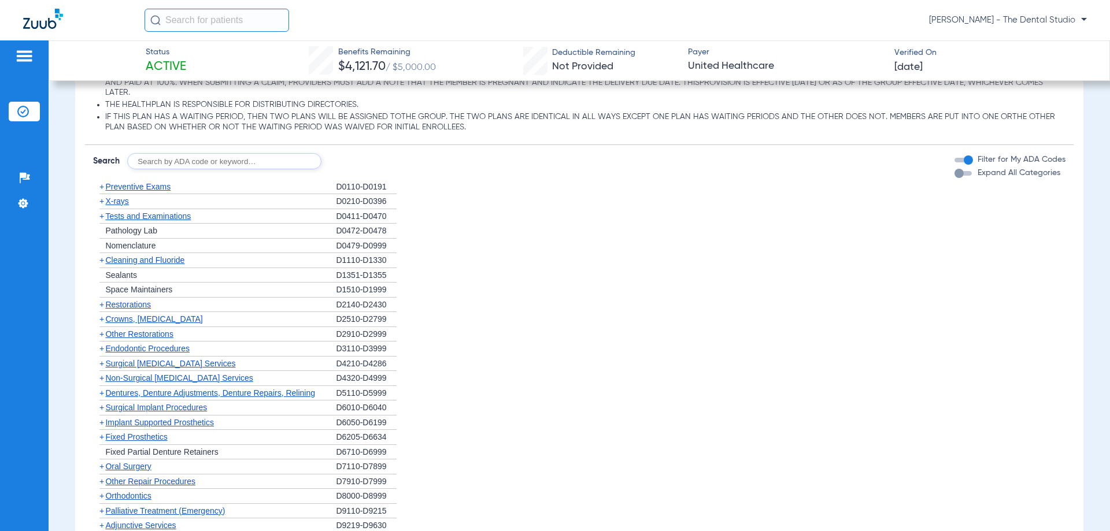
scroll to position [809, 0]
click at [288, 158] on input "text" at bounding box center [224, 161] width 194 height 16
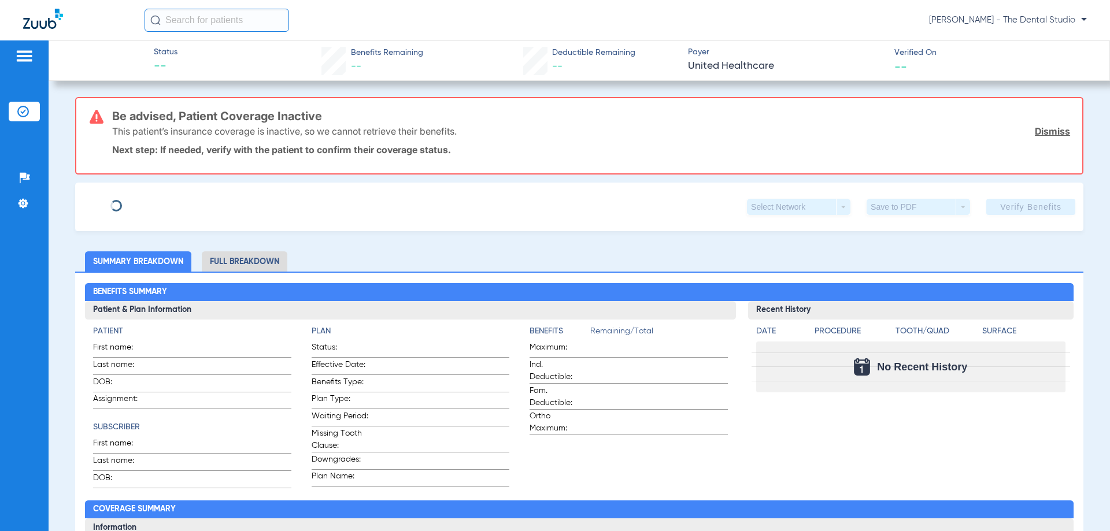
type input "Ashawna"
type input "[PERSON_NAME]"
type input "[DATE]"
type input "961941469"
type input "1173309"
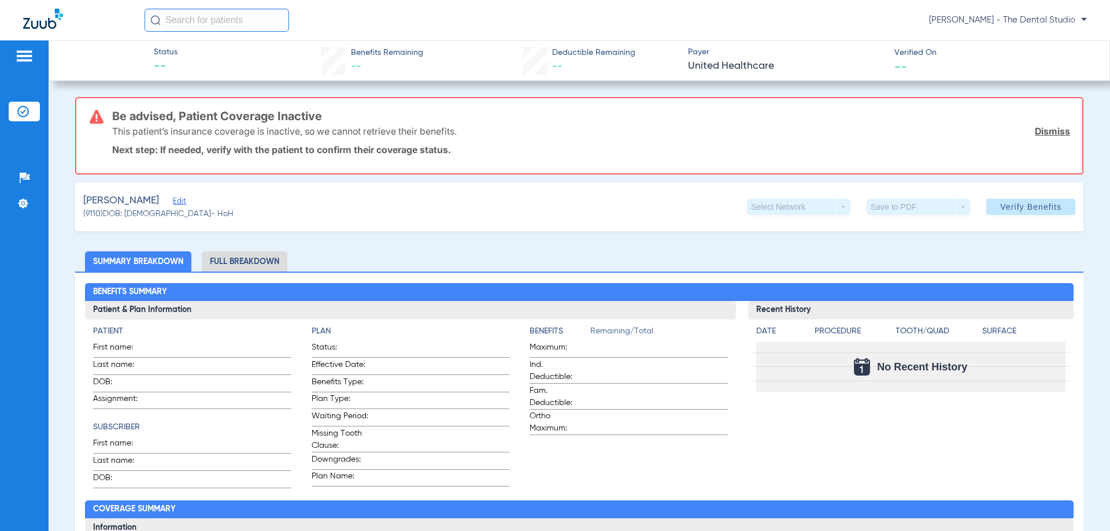
click at [176, 204] on span "Edit" at bounding box center [178, 202] width 10 height 11
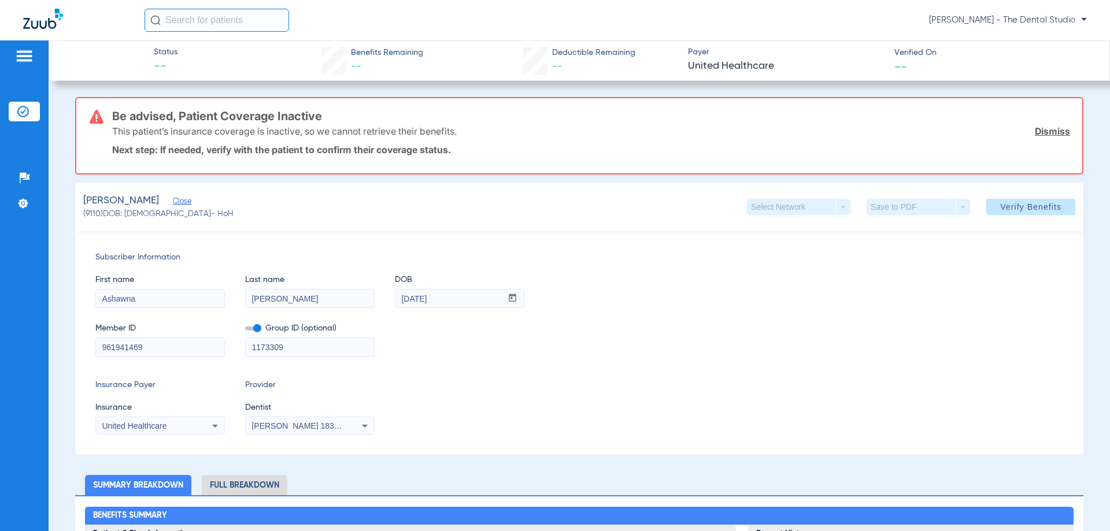
click at [168, 425] on div "United Healthcare" at bounding box center [148, 426] width 93 height 8
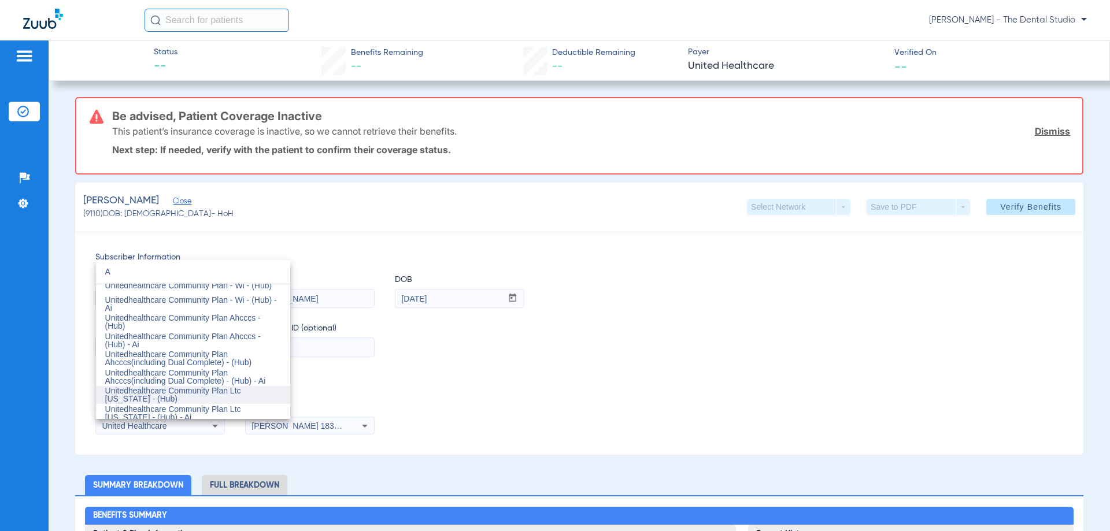
type input "AM"
